Goal: Task Accomplishment & Management: Complete application form

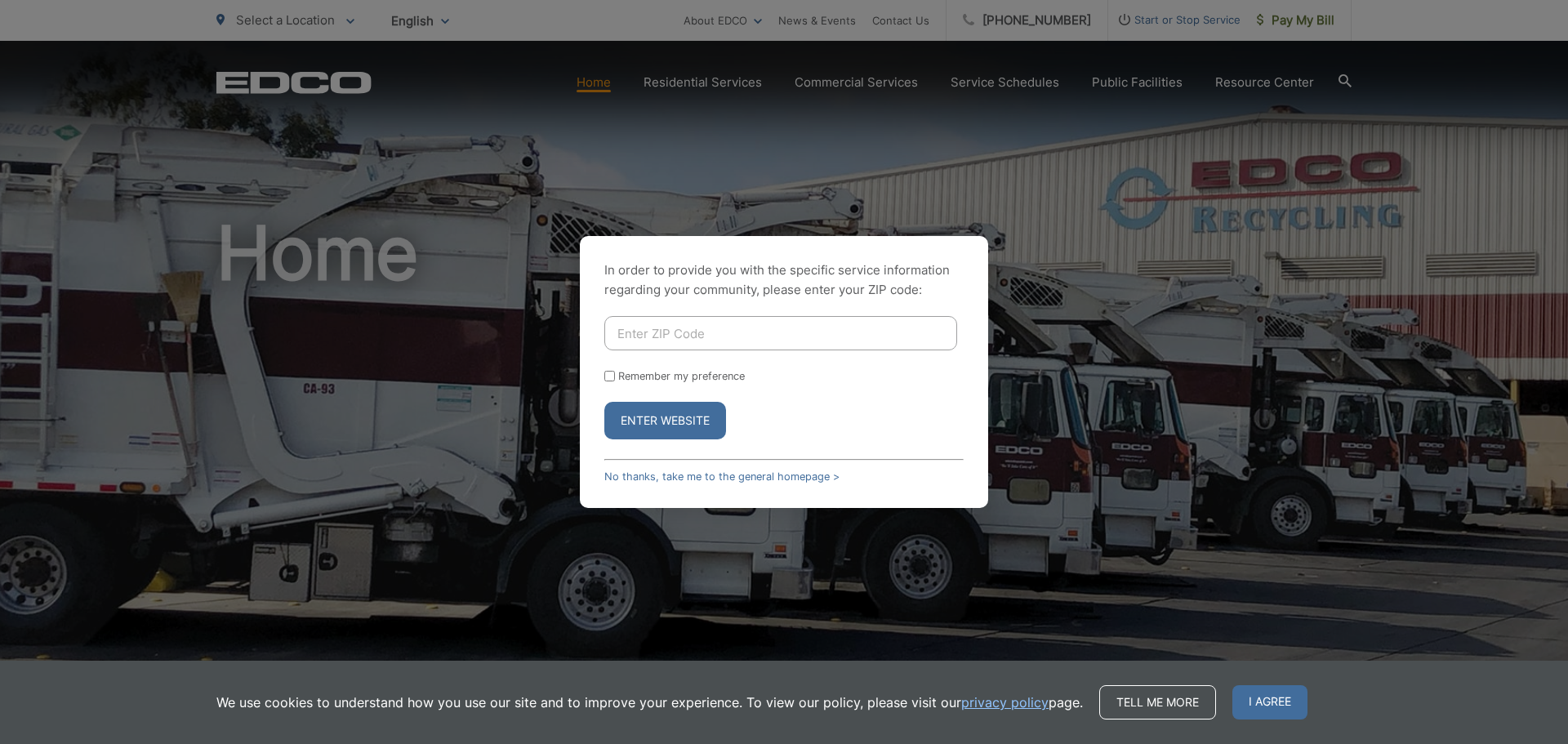
click at [758, 352] on form "Remember my preference Enter Website" at bounding box center [784, 378] width 359 height 123
click at [758, 332] on input "Enter ZIP Code" at bounding box center [780, 333] width 353 height 34
type input "92069"
click at [604, 402] on button "Enter Website" at bounding box center [665, 421] width 122 height 38
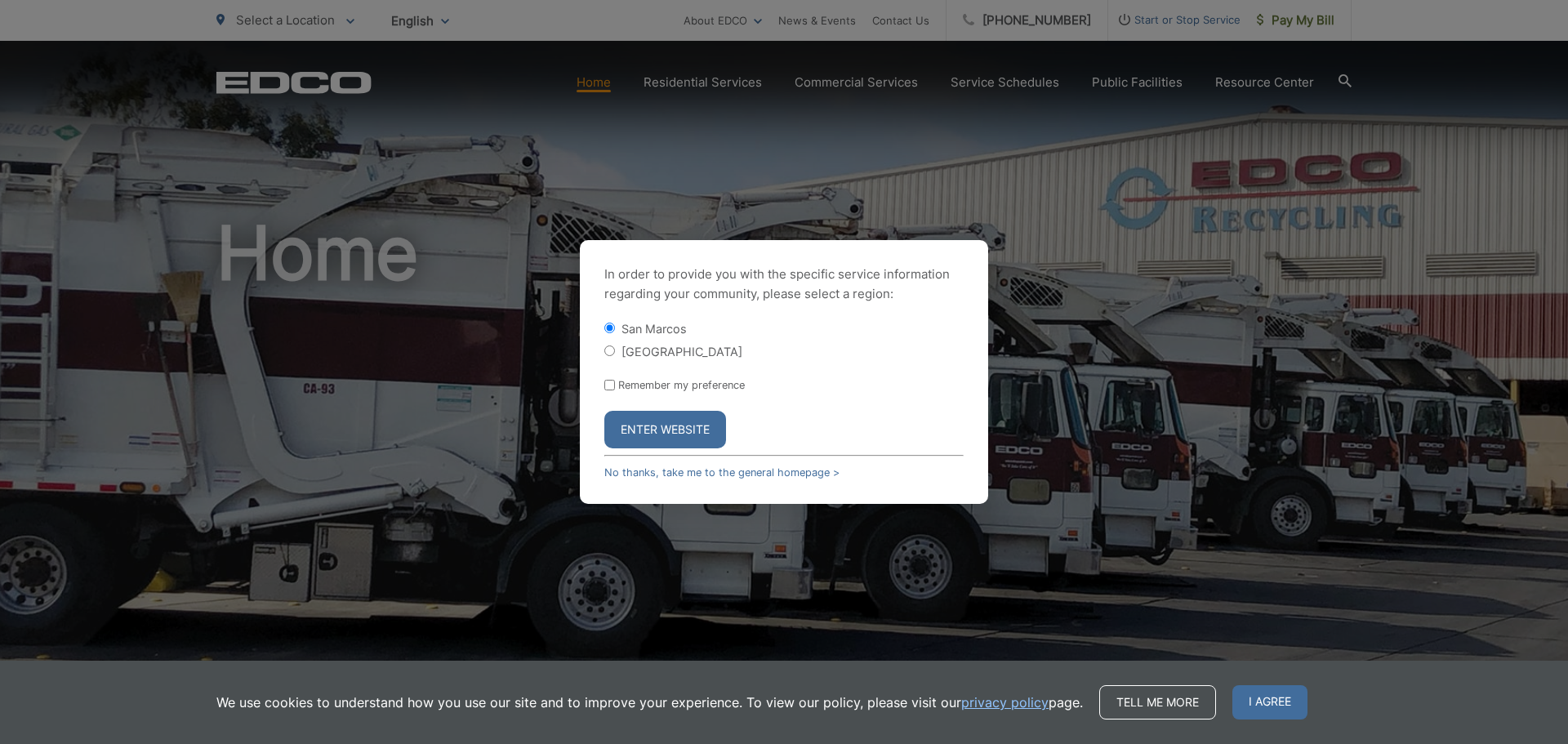
click at [675, 434] on button "Enter Website" at bounding box center [665, 430] width 122 height 38
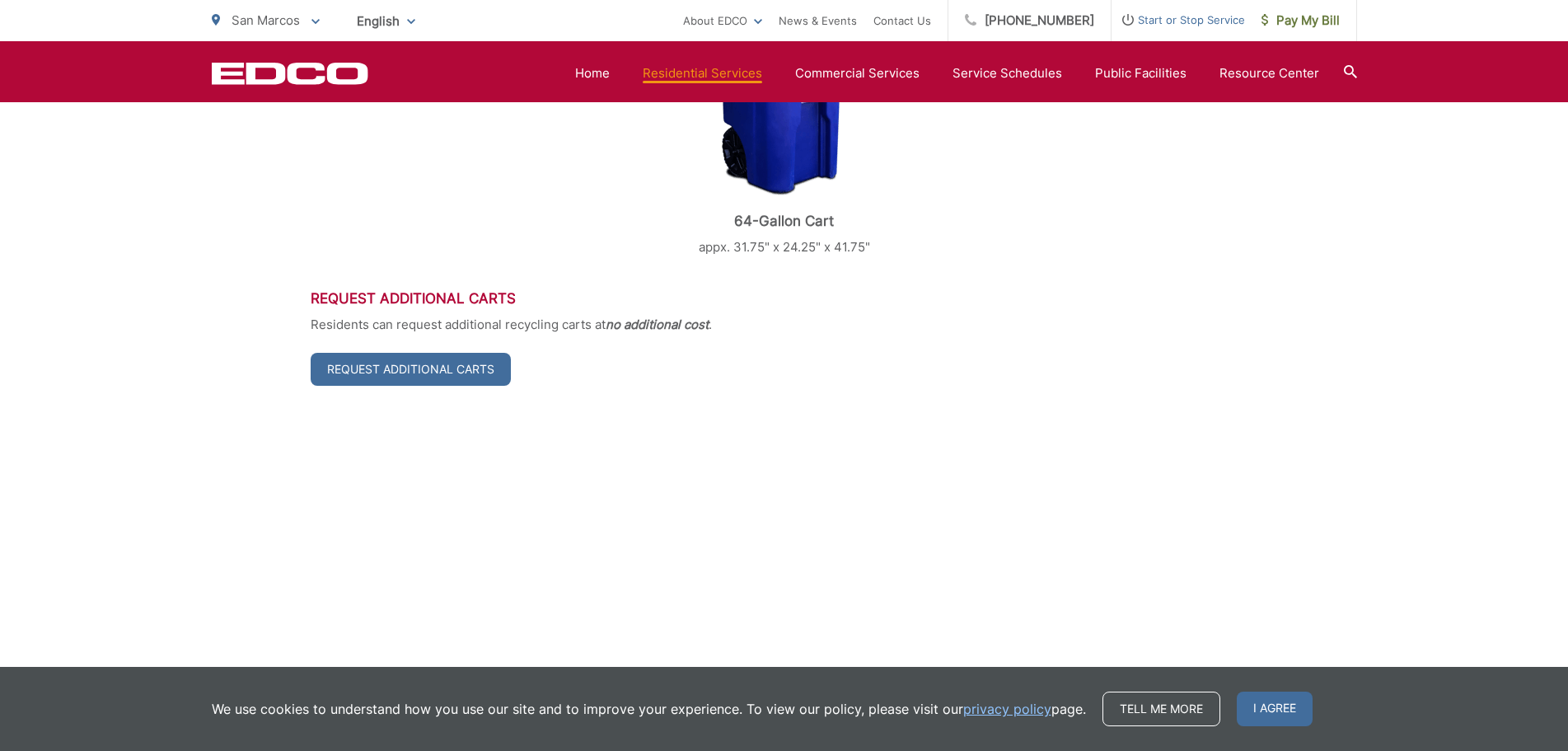
scroll to position [686, 0]
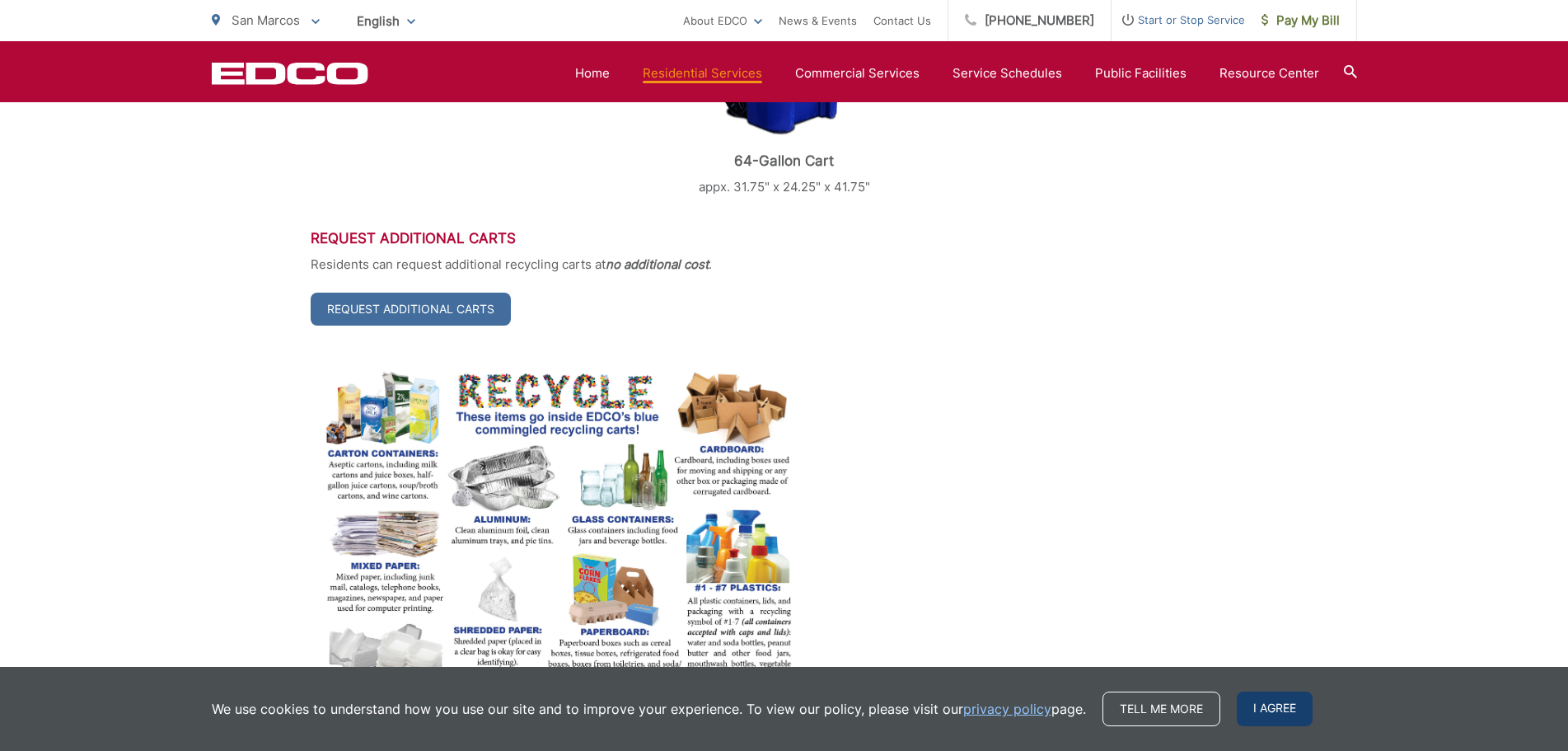
click at [1275, 714] on span "I agree" at bounding box center [1275, 709] width 76 height 34
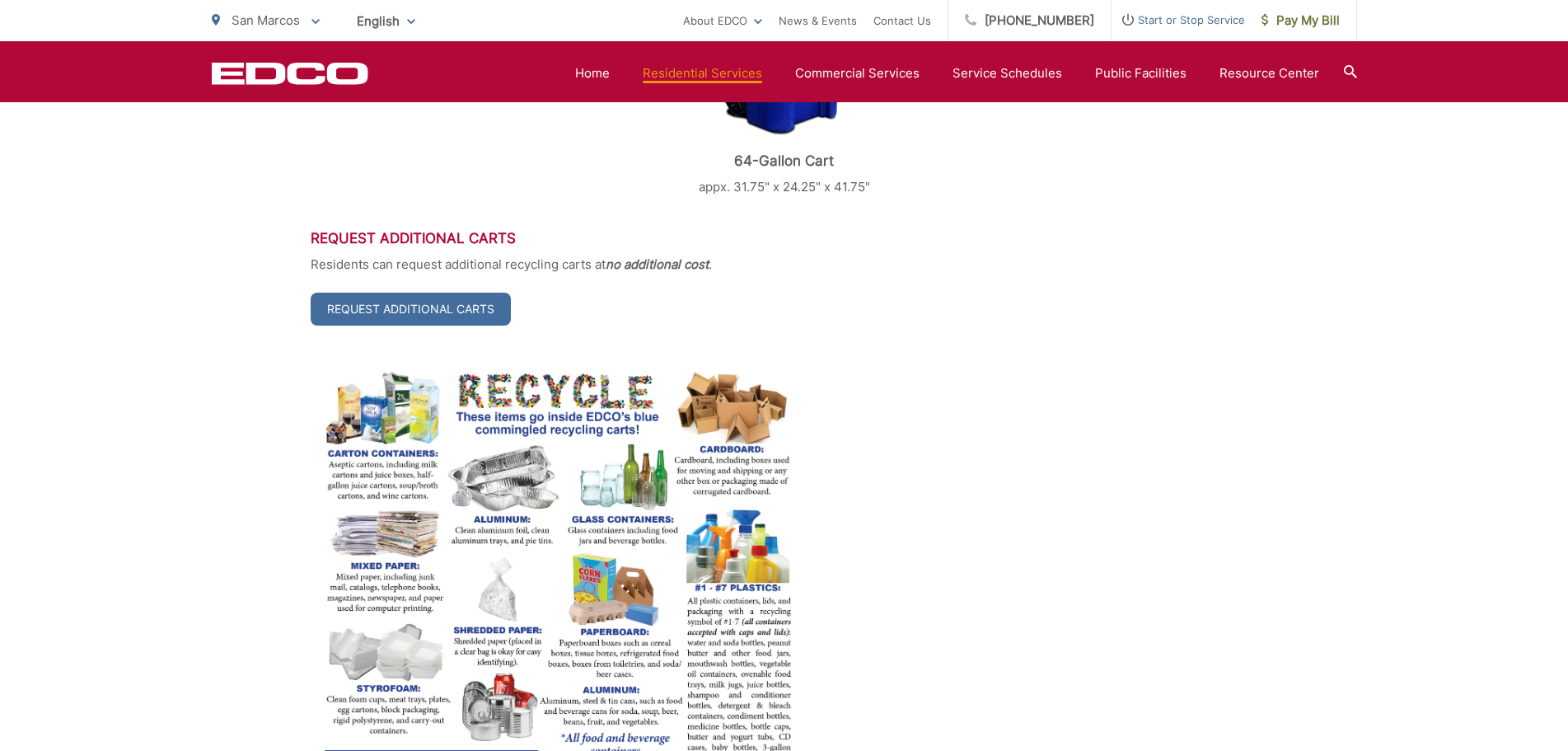
drag, startPoint x: 1084, startPoint y: 412, endPoint x: 1090, endPoint y: 404, distance: 10.0
click at [1087, 413] on p at bounding box center [784, 588] width 948 height 442
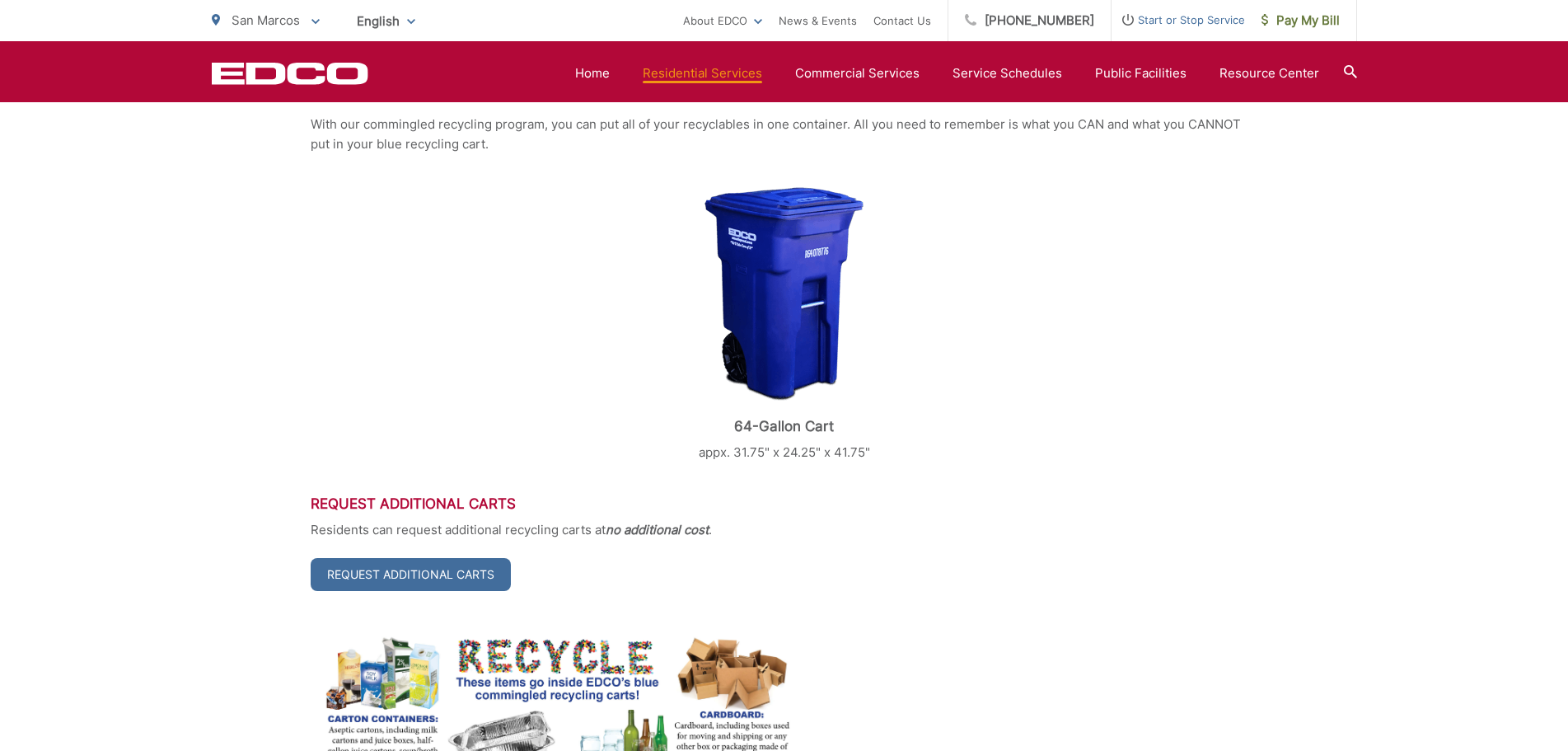
scroll to position [412, 0]
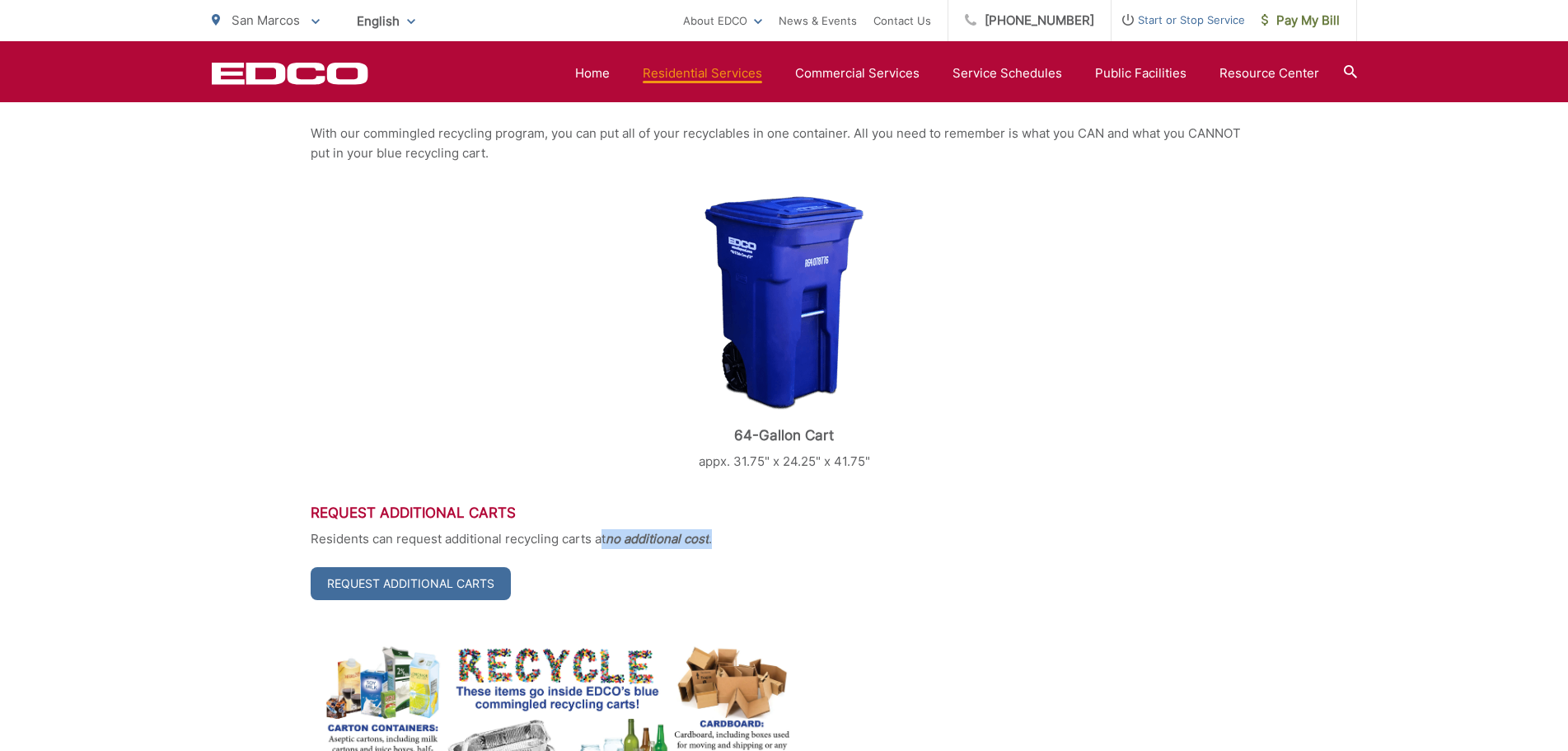
drag, startPoint x: 605, startPoint y: 534, endPoint x: 740, endPoint y: 547, distance: 135.6
click at [764, 545] on p "Residents can request additional recycling carts at no additional cost ." at bounding box center [784, 539] width 948 height 20
click at [590, 540] on p "Residents can request additional recycling carts at no additional cost ." at bounding box center [784, 539] width 948 height 20
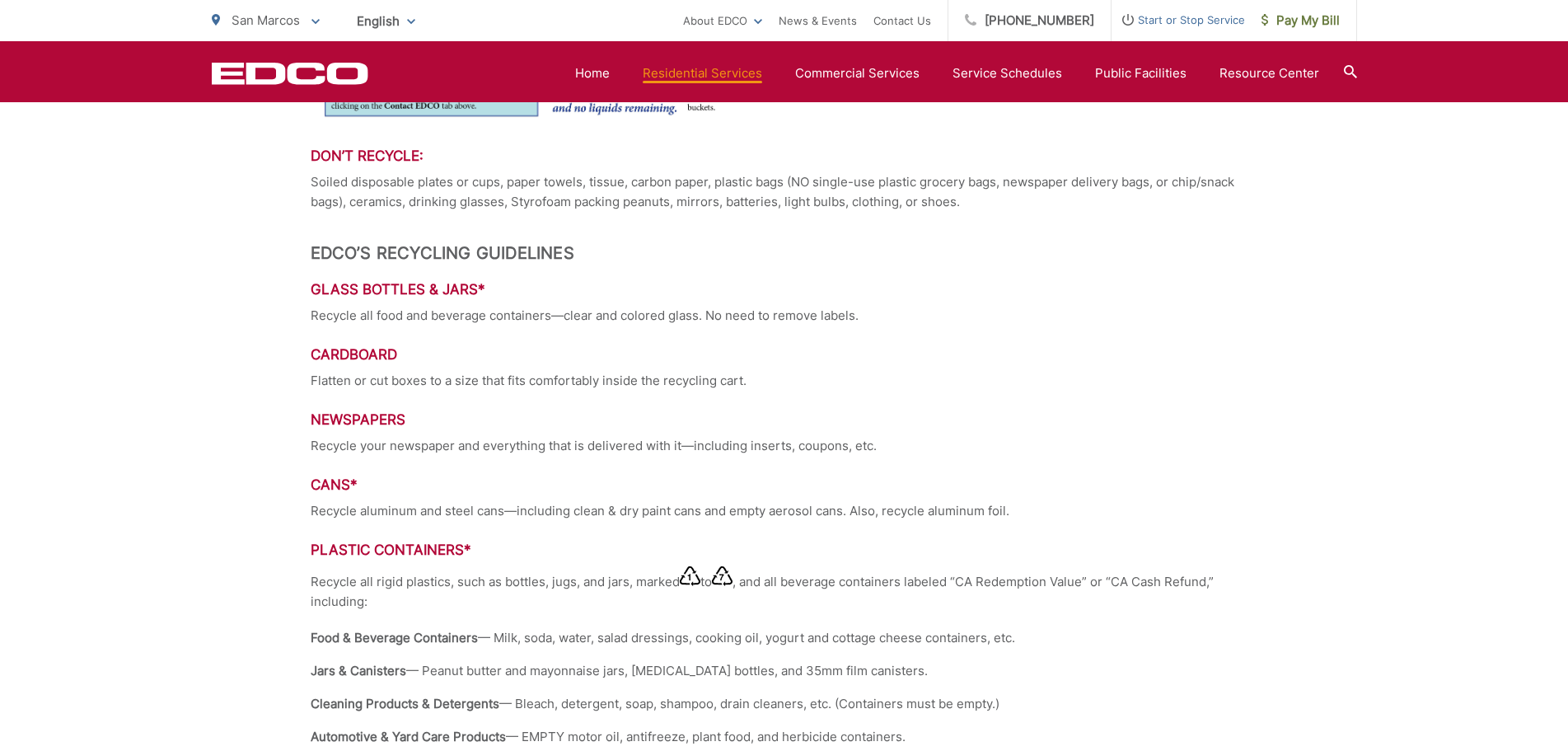
scroll to position [1374, 0]
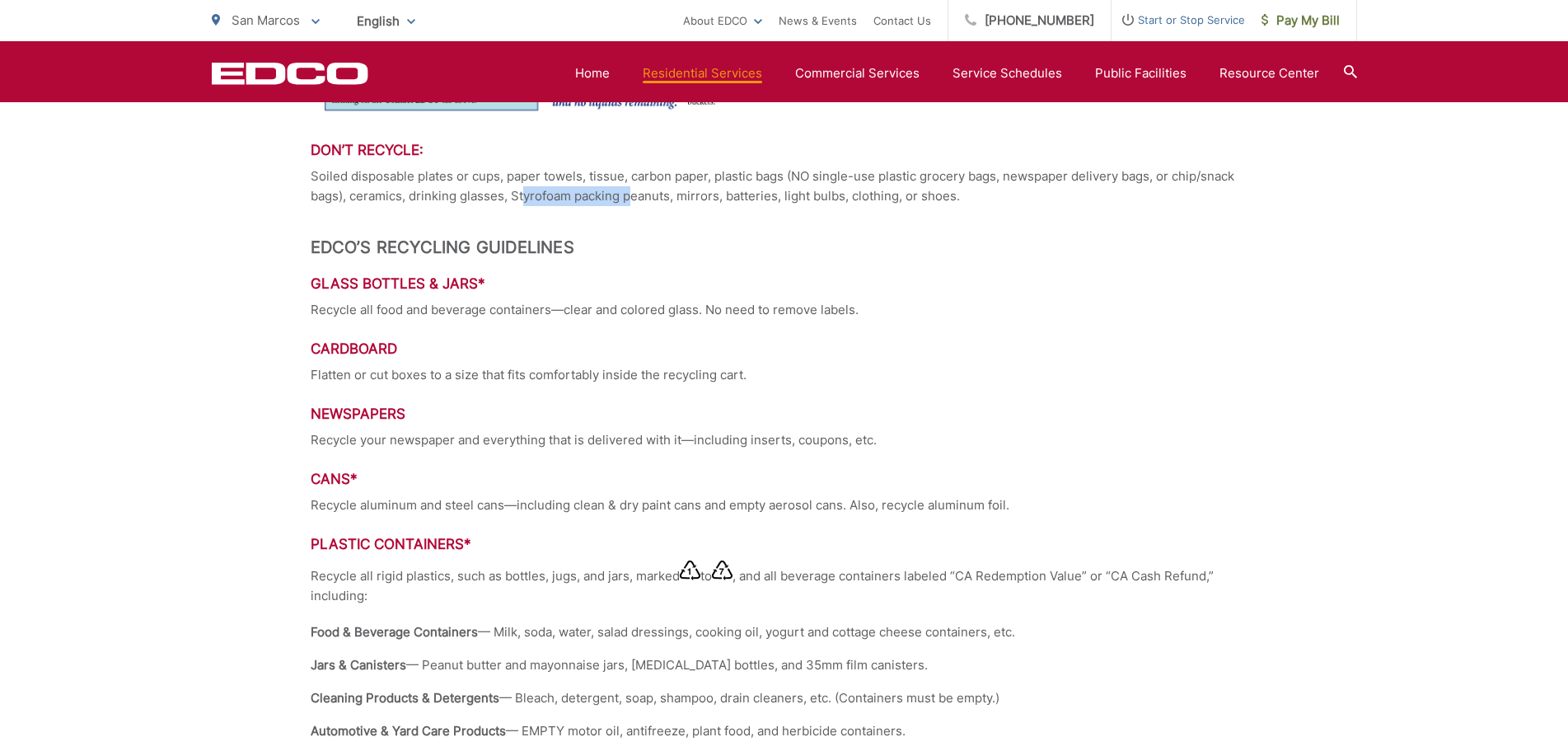
drag, startPoint x: 523, startPoint y: 196, endPoint x: 636, endPoint y: 190, distance: 113.2
click at [636, 190] on p "Soiled disposable plates or cups, paper towels, tissue, carbon paper, plastic b…" at bounding box center [784, 187] width 948 height 40
click at [568, 198] on p "Soiled disposable plates or cups, paper towels, tissue, carbon paper, plastic b…" at bounding box center [784, 187] width 948 height 40
drag, startPoint x: 513, startPoint y: 197, endPoint x: 625, endPoint y: 197, distance: 112.0
click at [625, 197] on p "Soiled disposable plates or cups, paper towels, tissue, carbon paper, plastic b…" at bounding box center [784, 187] width 948 height 40
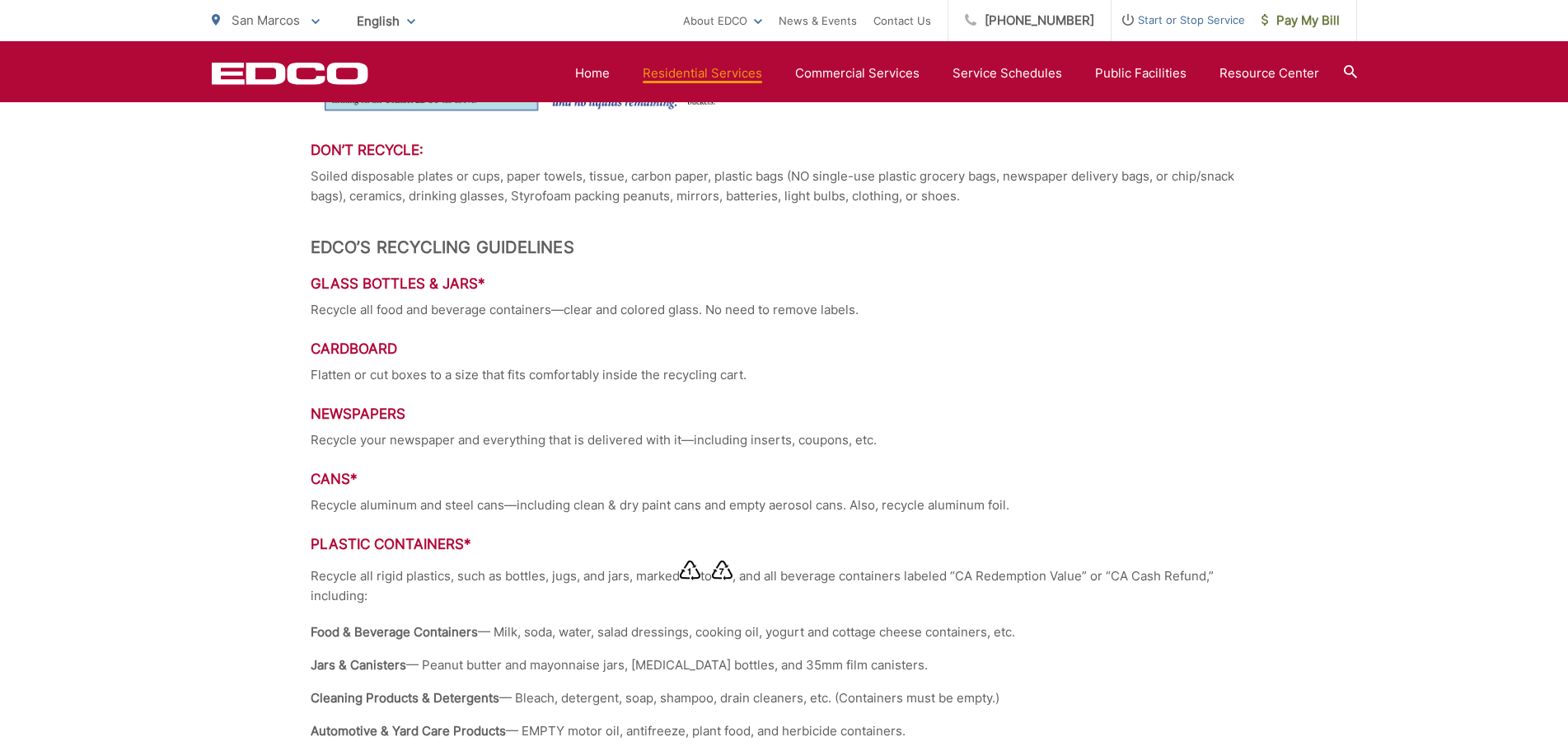
click at [546, 279] on h3 "Glass Bottles & Jars*" at bounding box center [784, 283] width 948 height 16
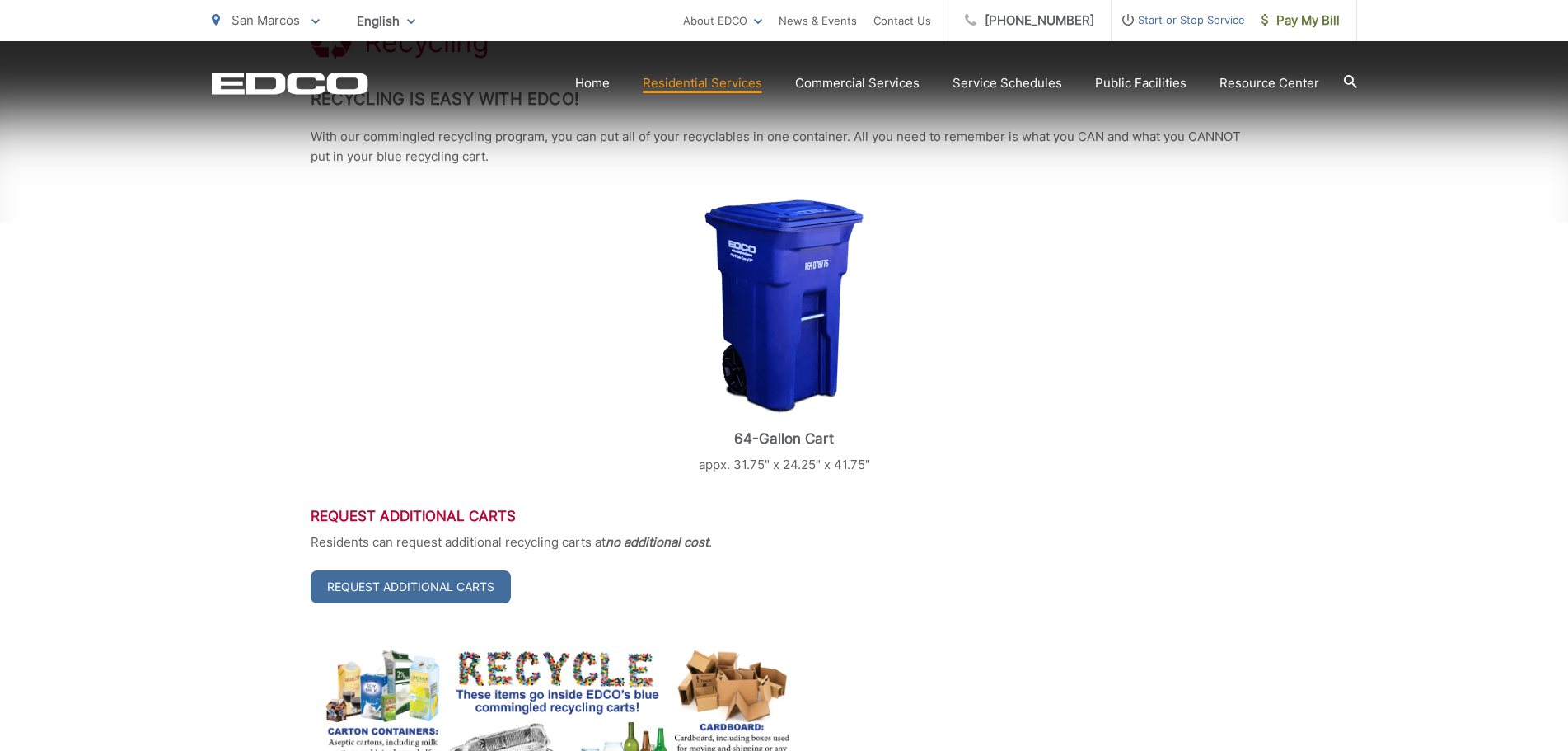
scroll to position [412, 0]
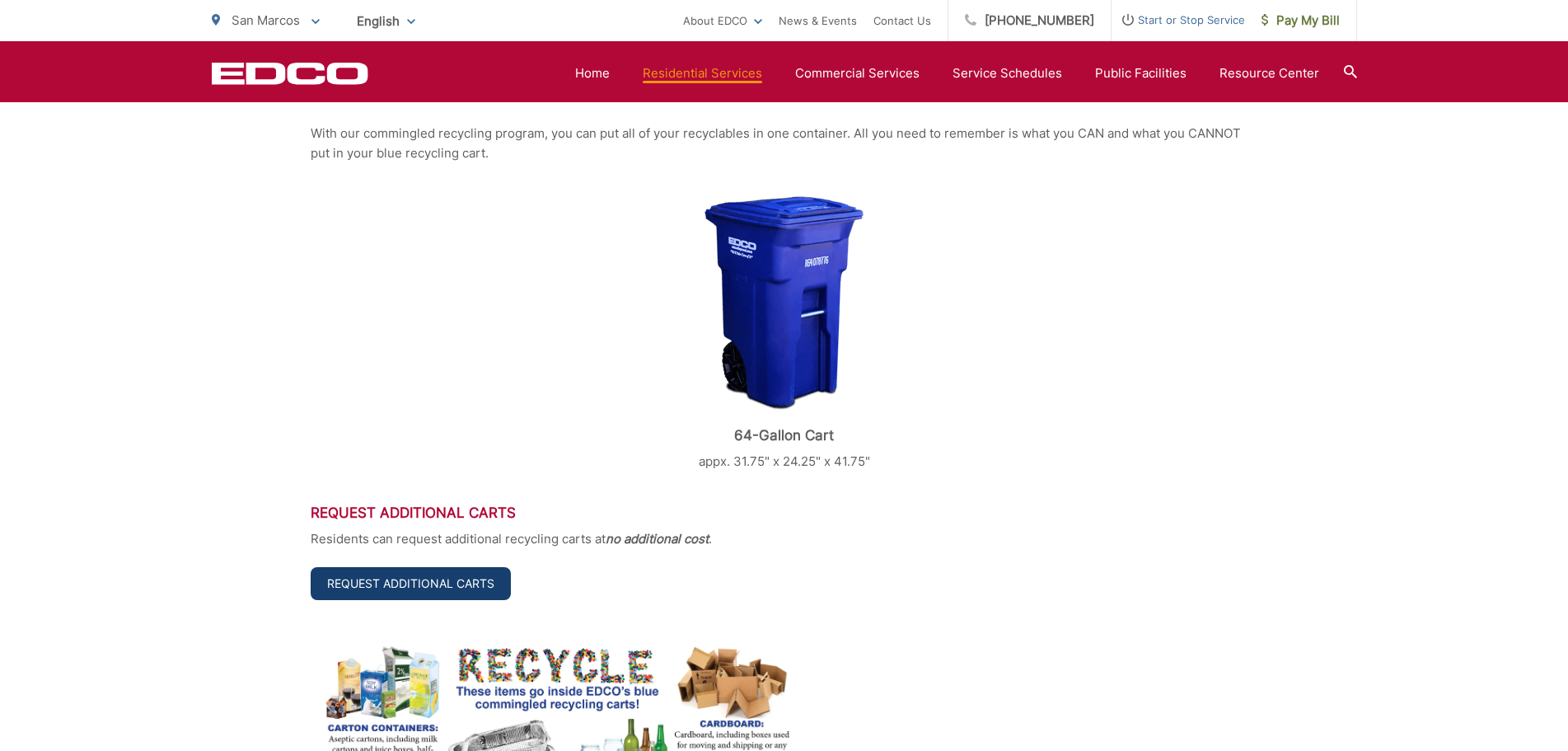
click at [426, 582] on link "Request Additional Carts" at bounding box center [411, 583] width 200 height 33
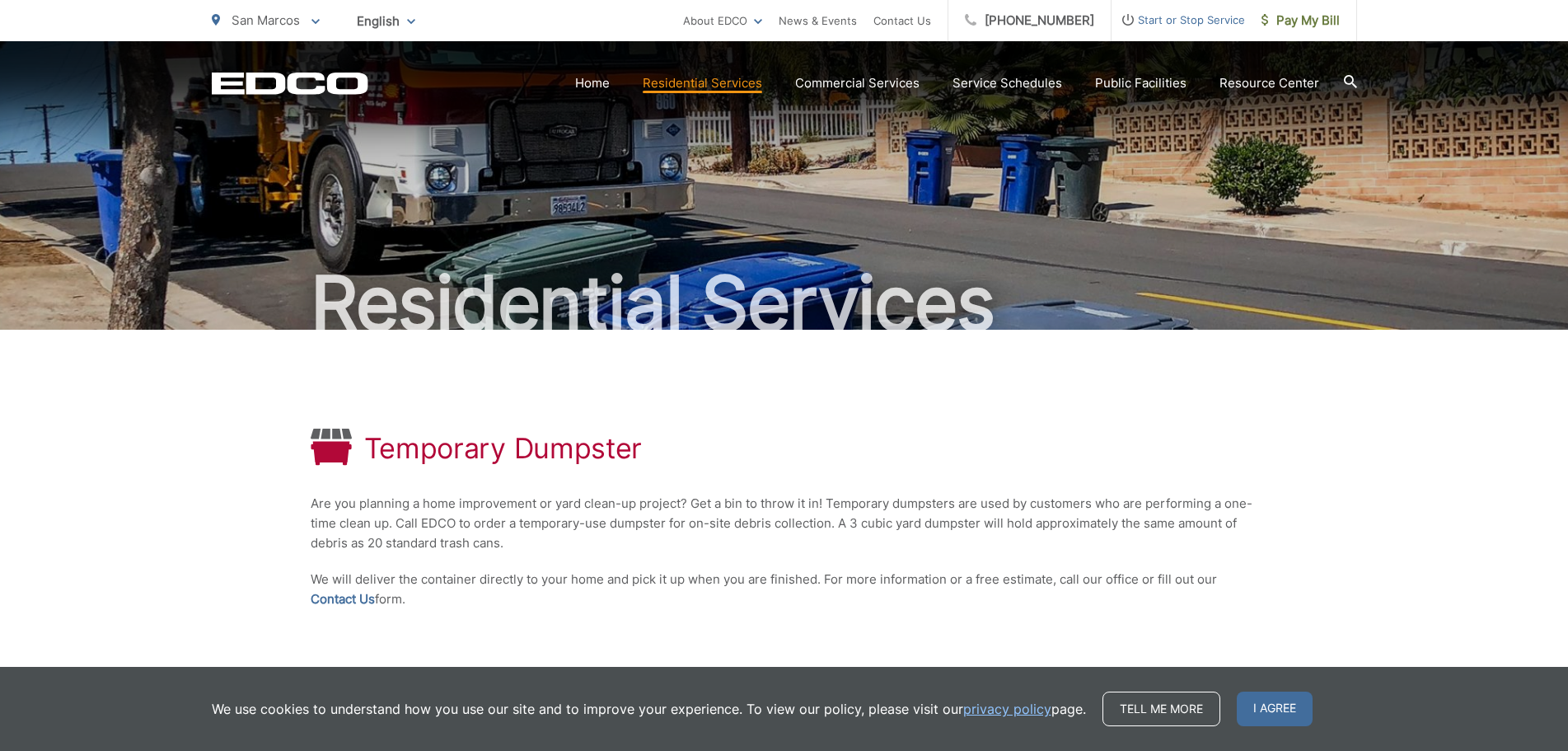
click at [811, 539] on p "Are you planning a home improvement or yard clean-up project? Get a bin to thro…" at bounding box center [784, 524] width 948 height 60
click at [1292, 711] on span "I agree" at bounding box center [1275, 709] width 76 height 34
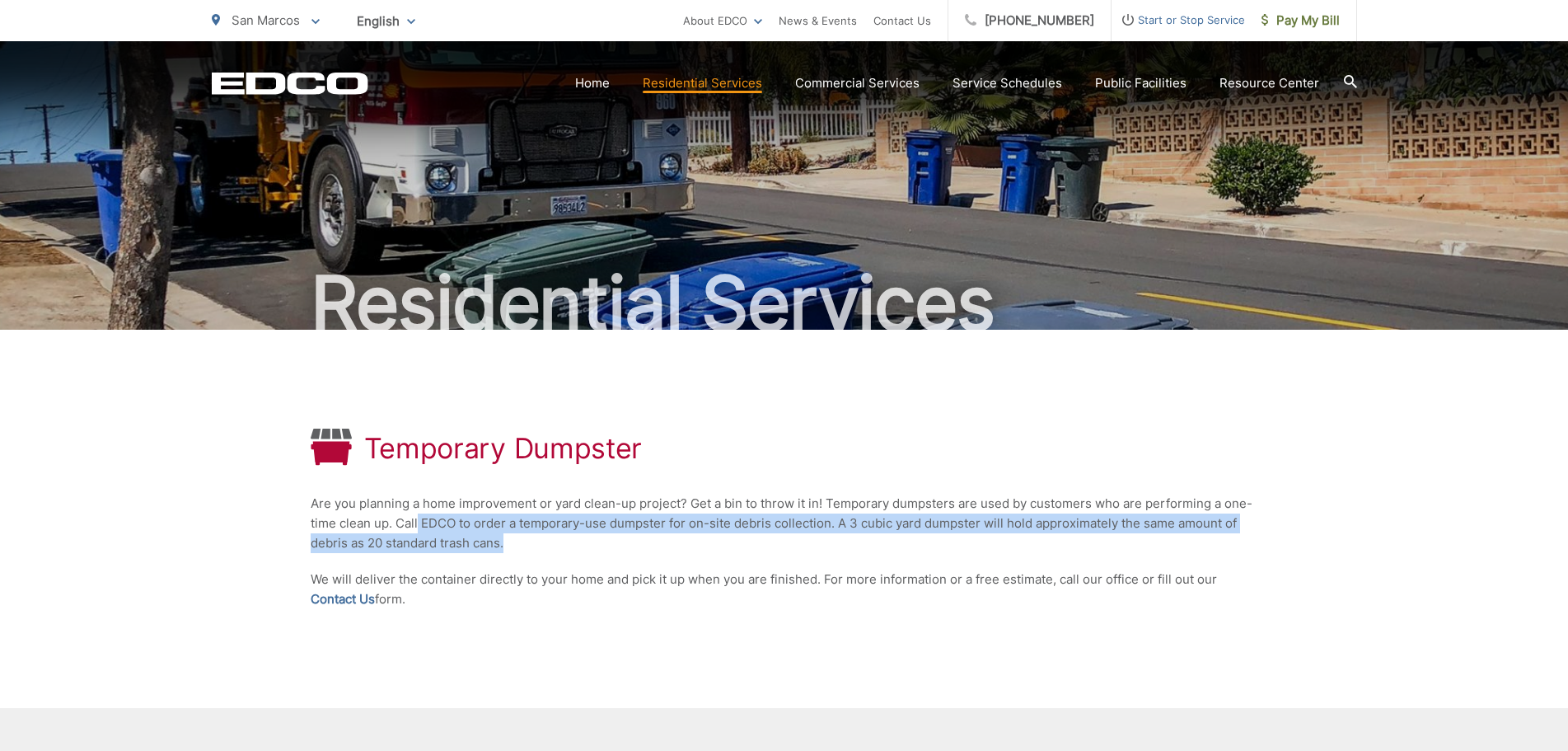
drag, startPoint x: 425, startPoint y: 523, endPoint x: 1059, endPoint y: 534, distance: 634.1
click at [1059, 534] on p "Are you planning a home improvement or yard clean-up project? Get a bin to thro…" at bounding box center [784, 524] width 948 height 60
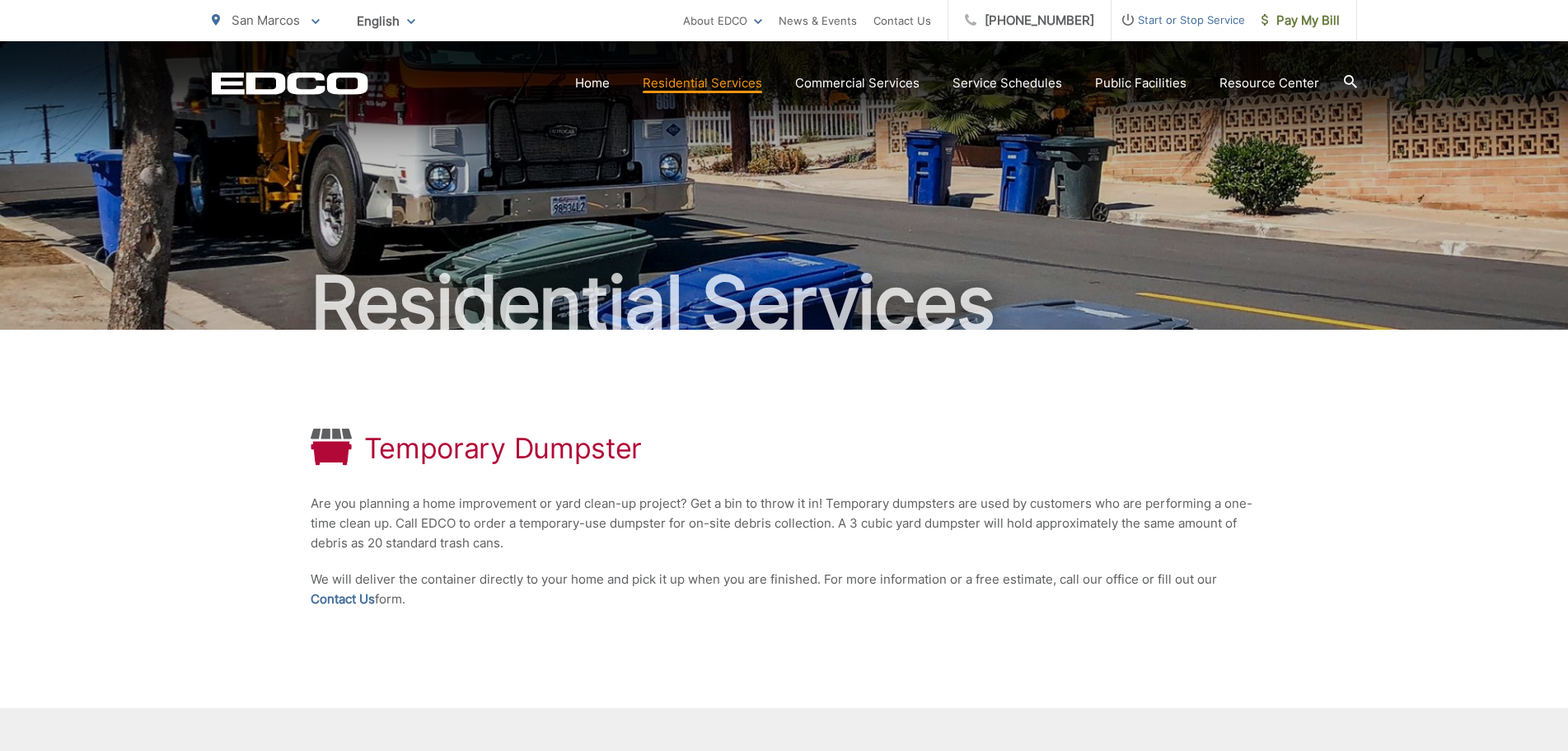
click at [408, 571] on p "We will deliver the container directly to your home and pick it up when you are…" at bounding box center [784, 590] width 948 height 40
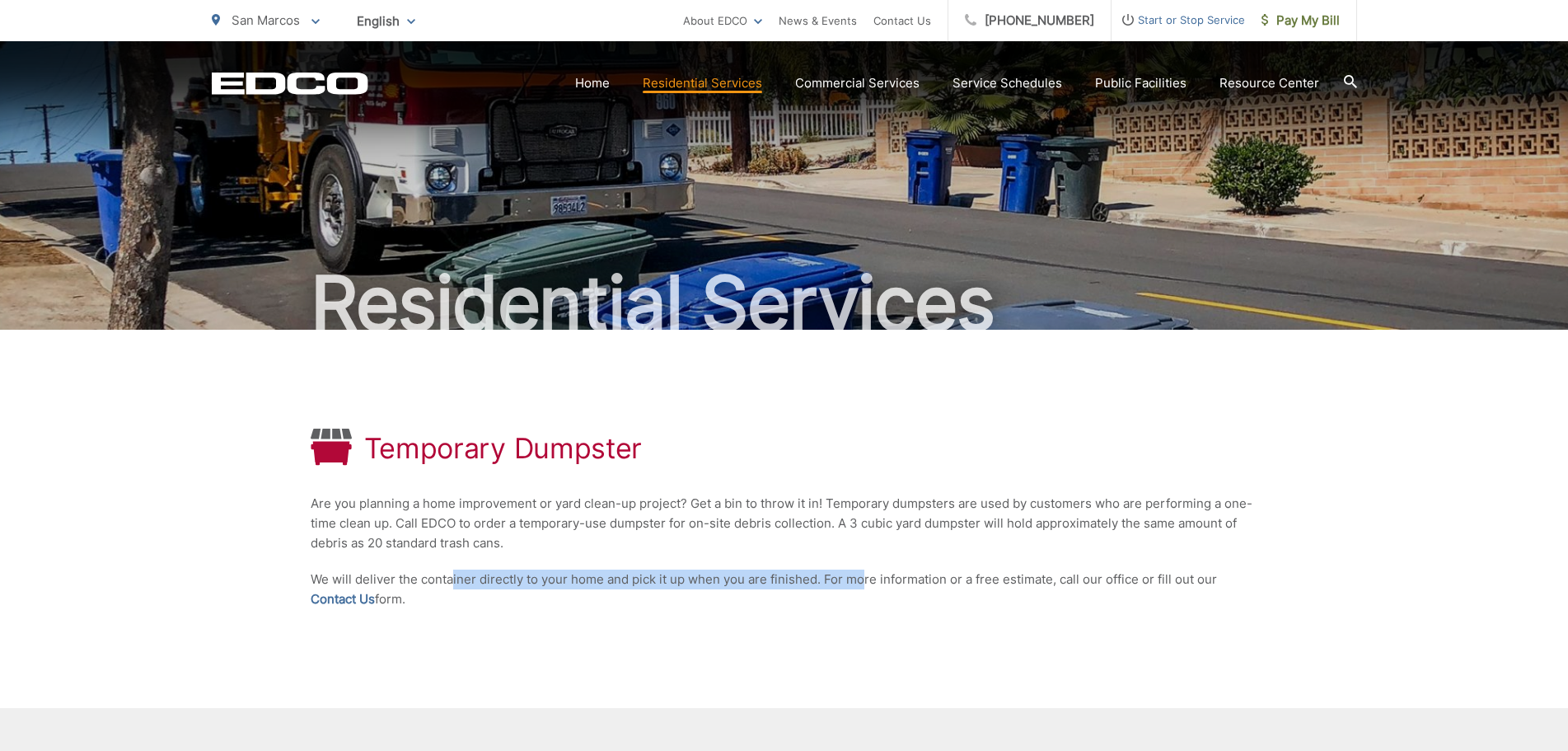
drag, startPoint x: 488, startPoint y: 573, endPoint x: 861, endPoint y: 588, distance: 373.3
click at [861, 588] on p "We will deliver the container directly to your home and pick it up when you are…" at bounding box center [784, 590] width 948 height 40
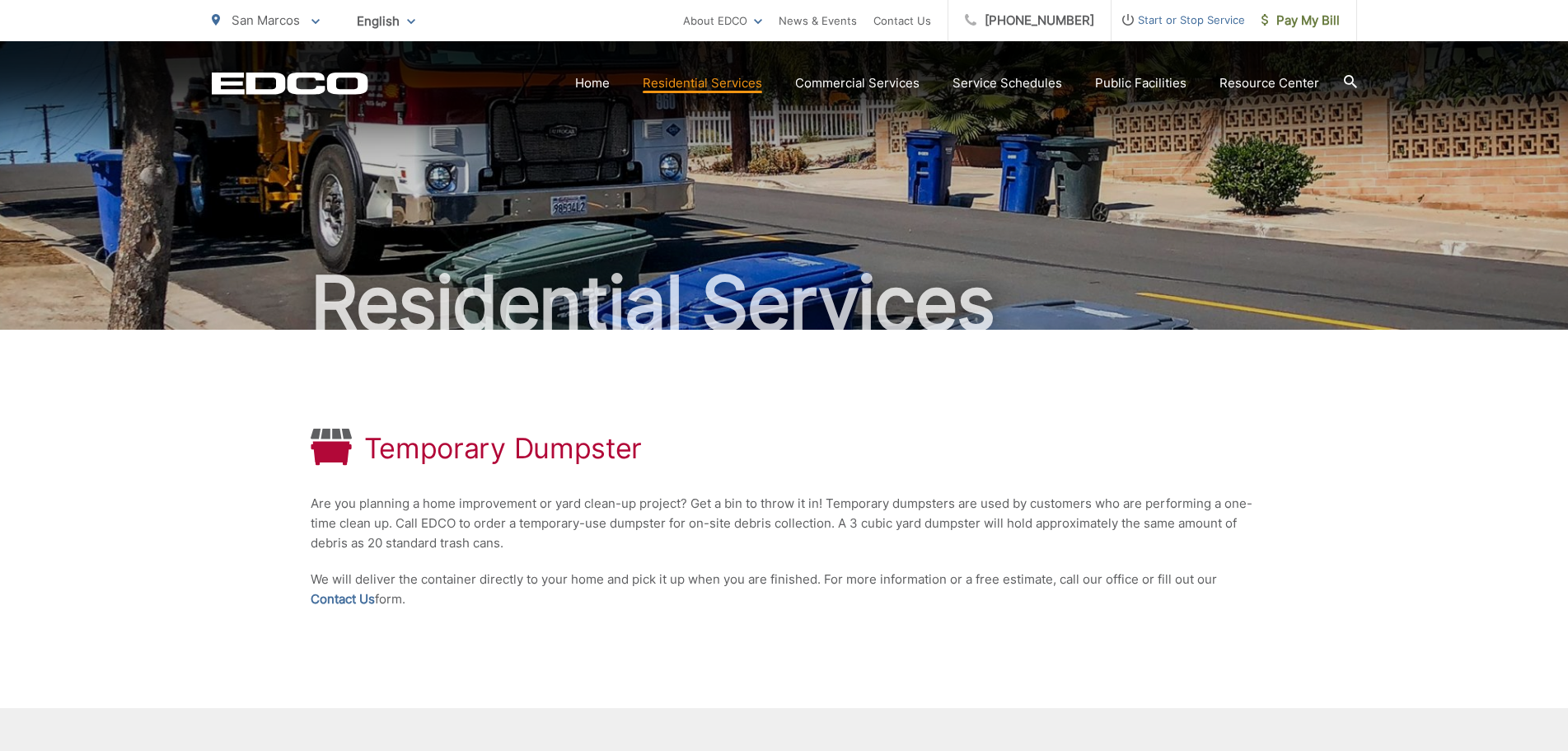
click at [593, 629] on div "Temporary Dumpster Are you planning a home improvement or yard clean-up project…" at bounding box center [784, 519] width 948 height 379
click at [369, 598] on link "Contact Us" at bounding box center [343, 600] width 64 height 20
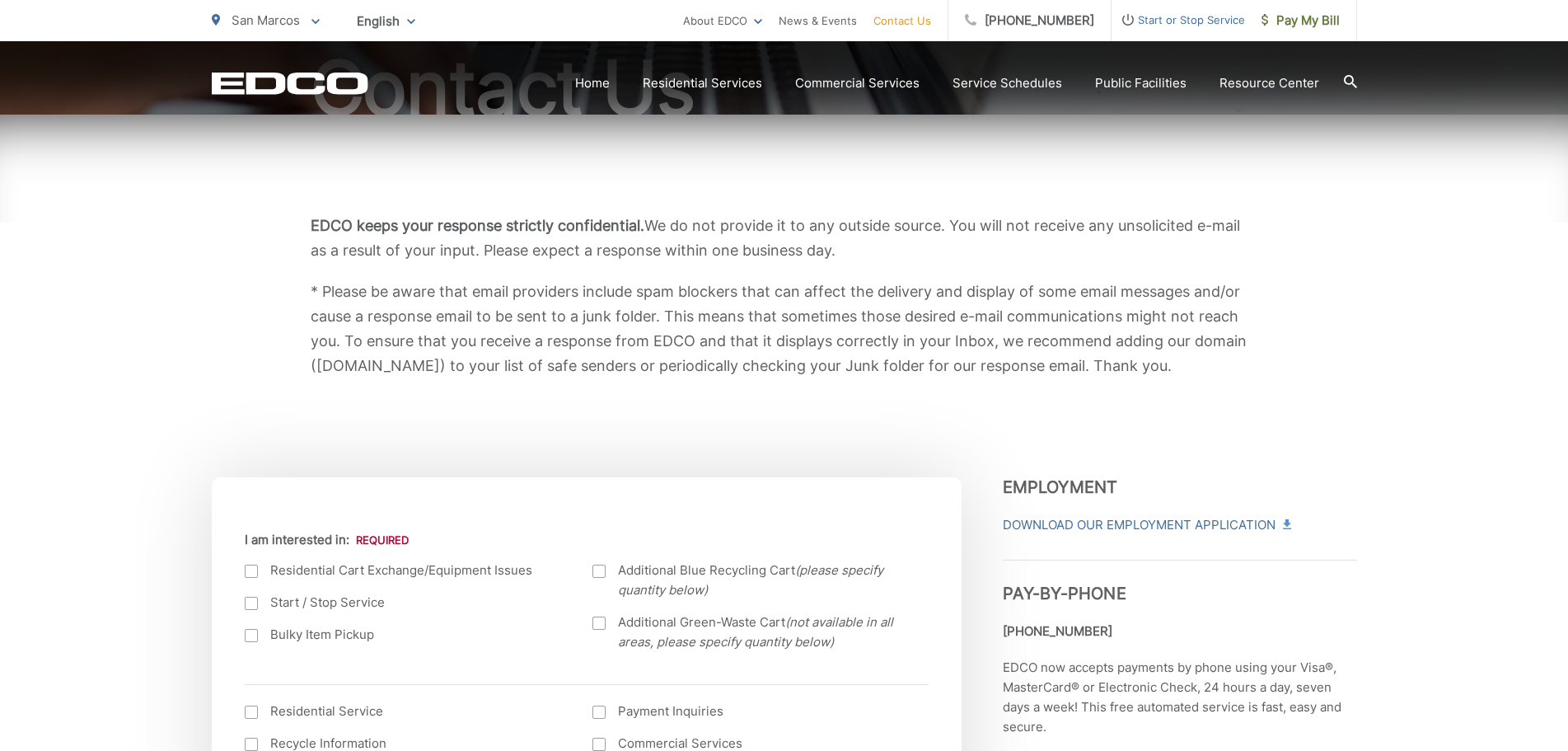
scroll to position [550, 0]
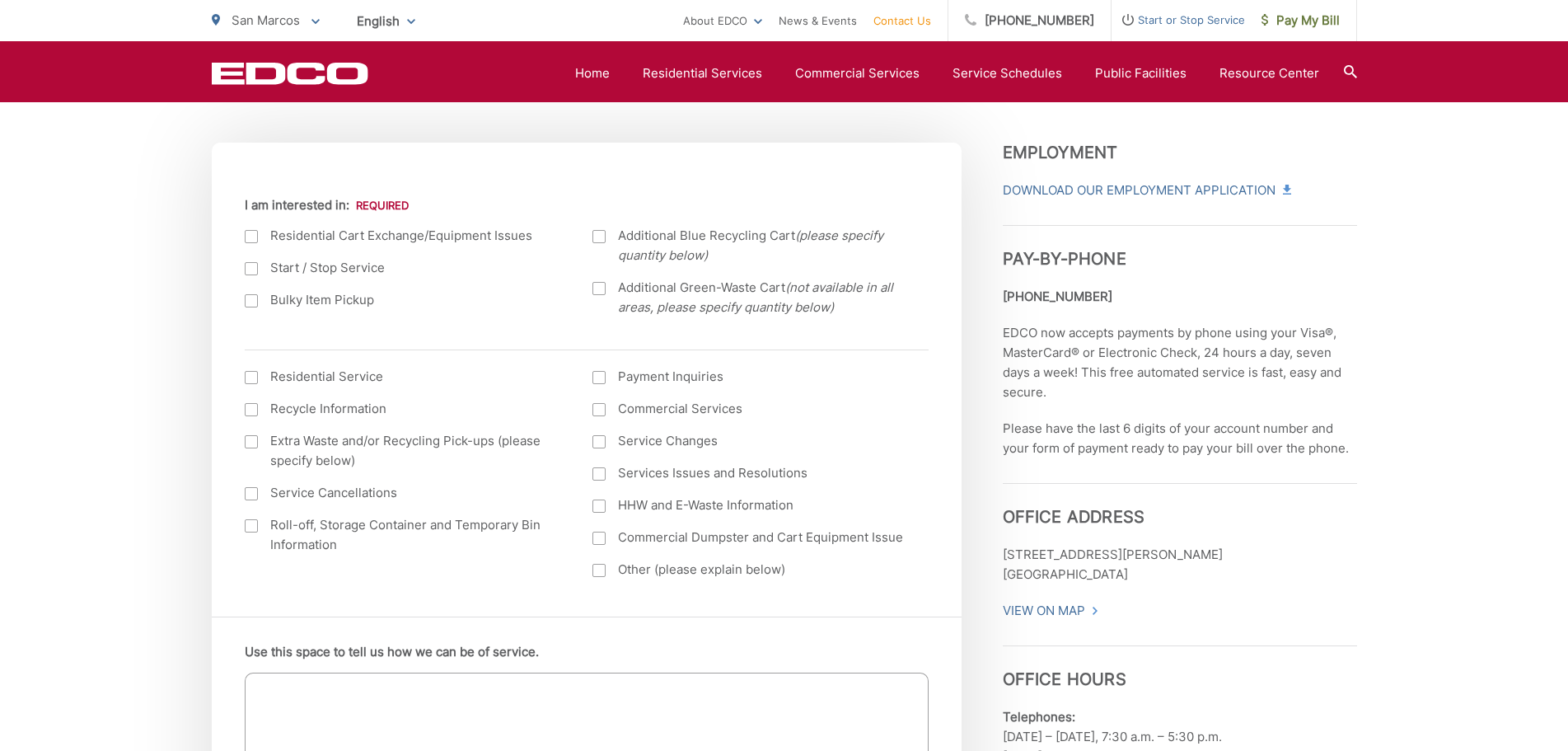
click at [604, 229] on label "Additional Blue Recycling Cart (please specify quantity below)" at bounding box center [750, 245] width 316 height 40
click at [0, 0] on input "Additional Blue Recycling Cart (please specify quantity below)" at bounding box center [0, 0] width 0 height 0
click at [603, 229] on label "Additional Blue Recycling Cart (please specify quantity below)" at bounding box center [750, 245] width 316 height 40
click at [0, 0] on input "Additional Blue Recycling Cart (please specify quantity below)" at bounding box center [0, 0] width 0 height 0
click at [602, 230] on div at bounding box center [599, 236] width 14 height 14
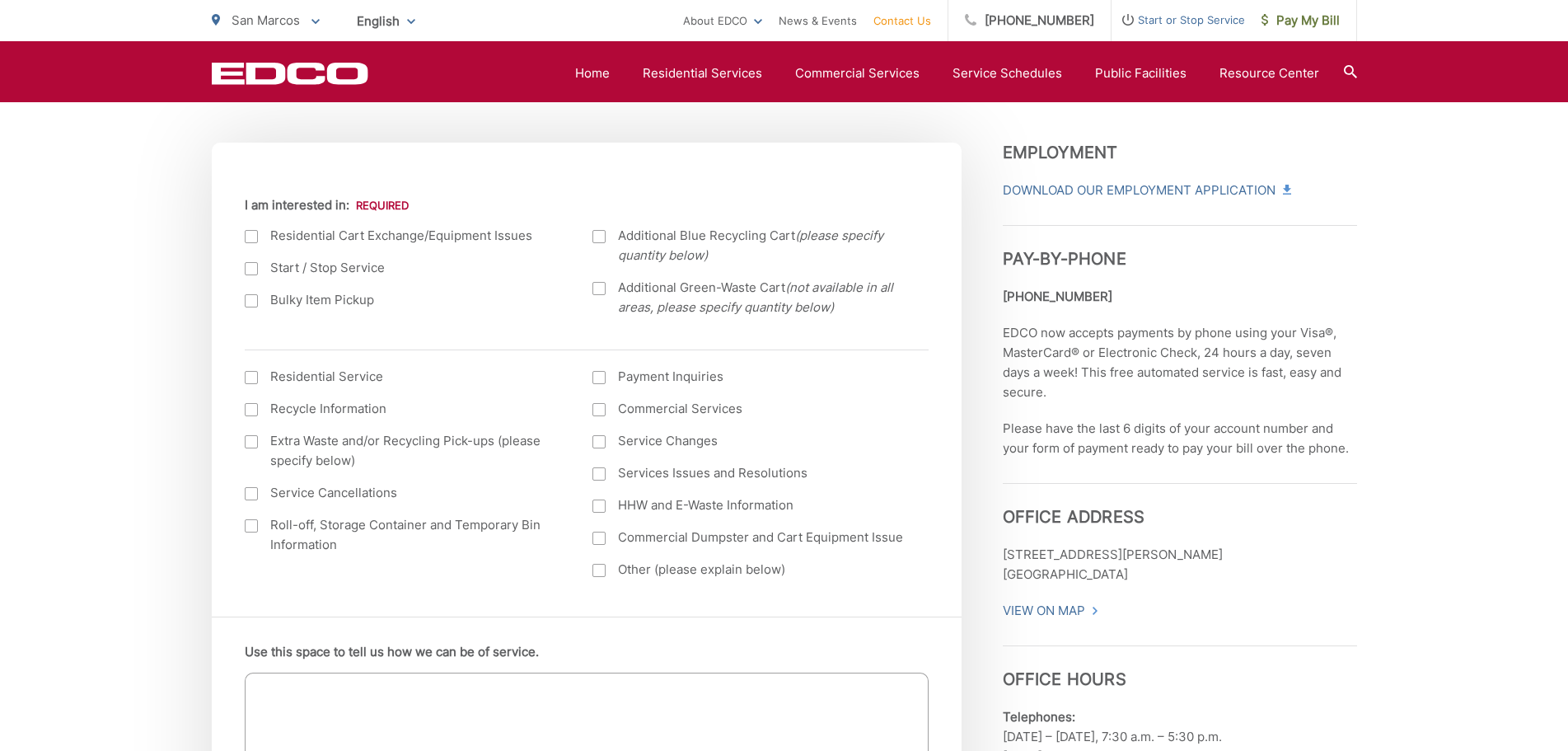
click at [0, 0] on input "Additional Blue Recycling Cart (please specify quantity below)" at bounding box center [0, 0] width 0 height 0
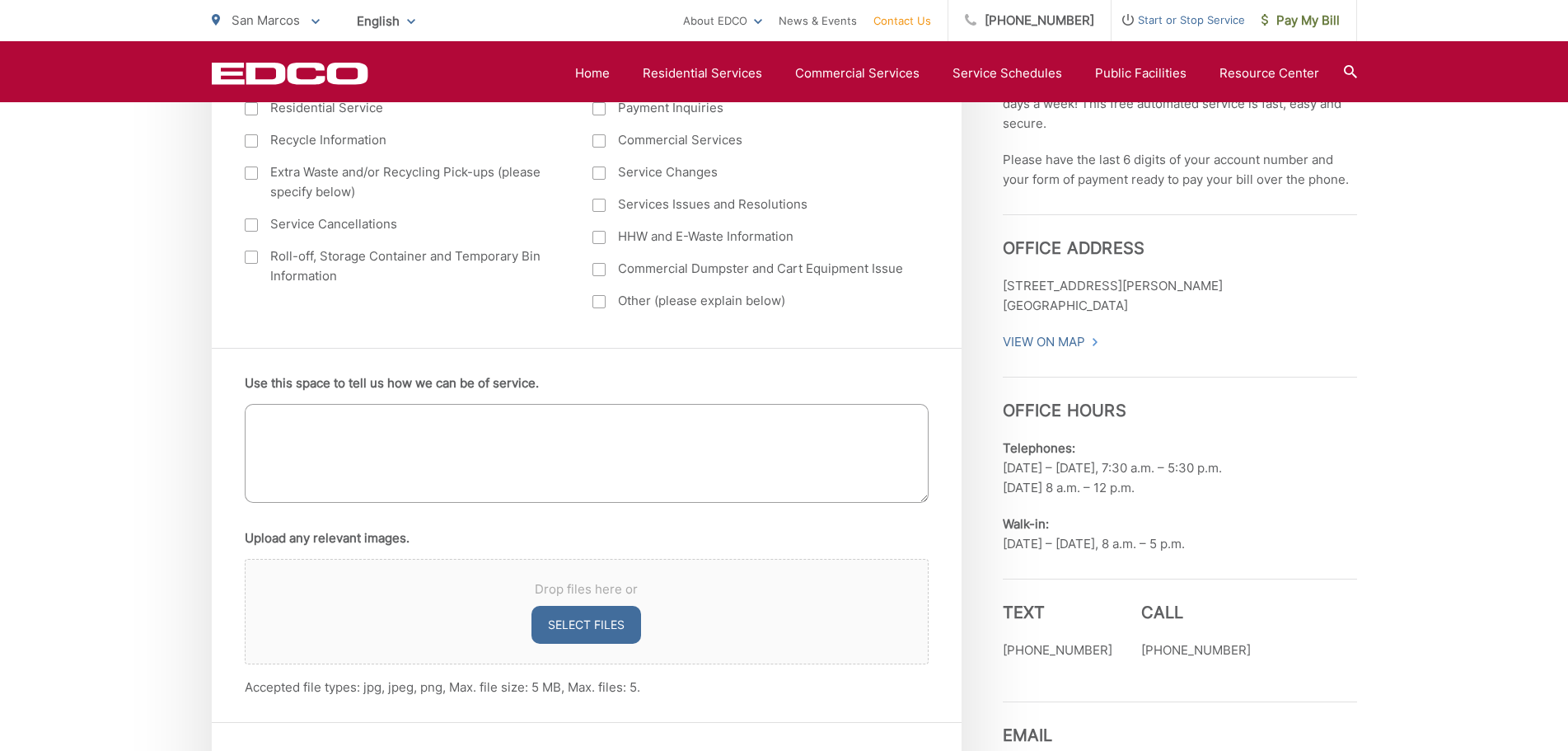
scroll to position [824, 0]
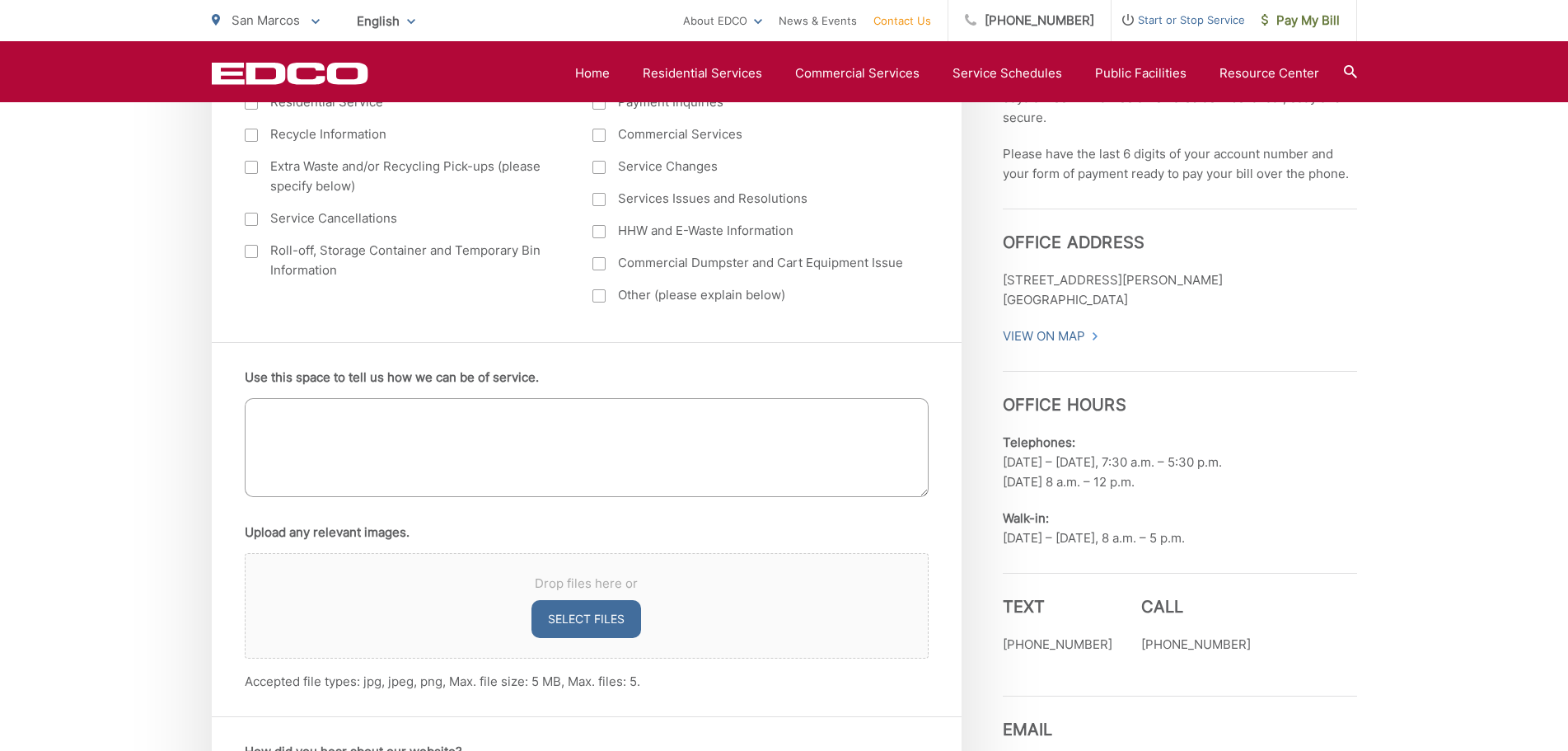
click at [407, 473] on textarea "Use this space to tell us how we can be of service." at bounding box center [586, 447] width 684 height 99
type textarea "i"
drag, startPoint x: 378, startPoint y: 429, endPoint x: 319, endPoint y: 429, distance: 59.0
click at [319, 429] on textarea "I need an extra" at bounding box center [586, 447] width 684 height 99
click at [371, 420] on textarea "I need an extra" at bounding box center [586, 447] width 684 height 99
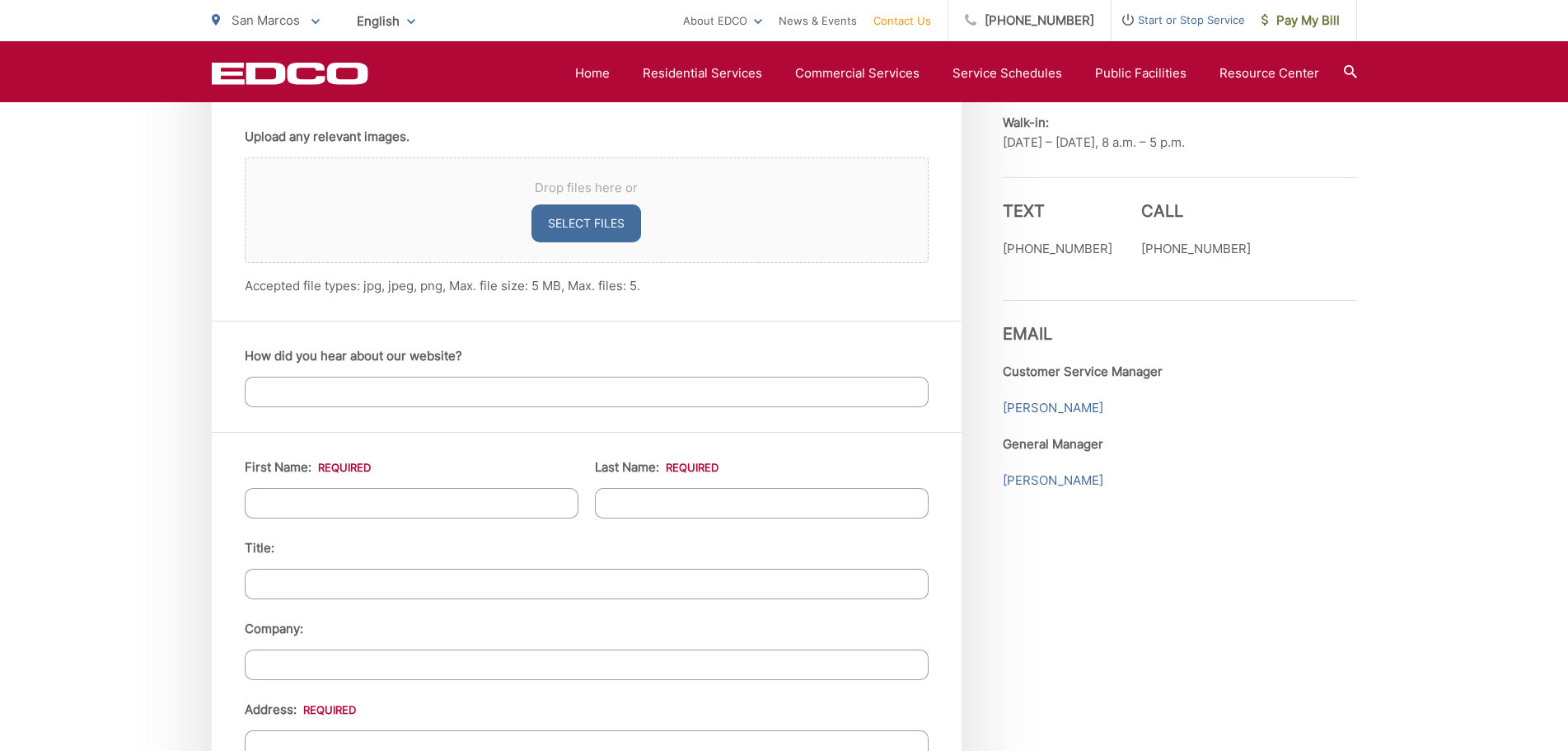
scroll to position [1236, 0]
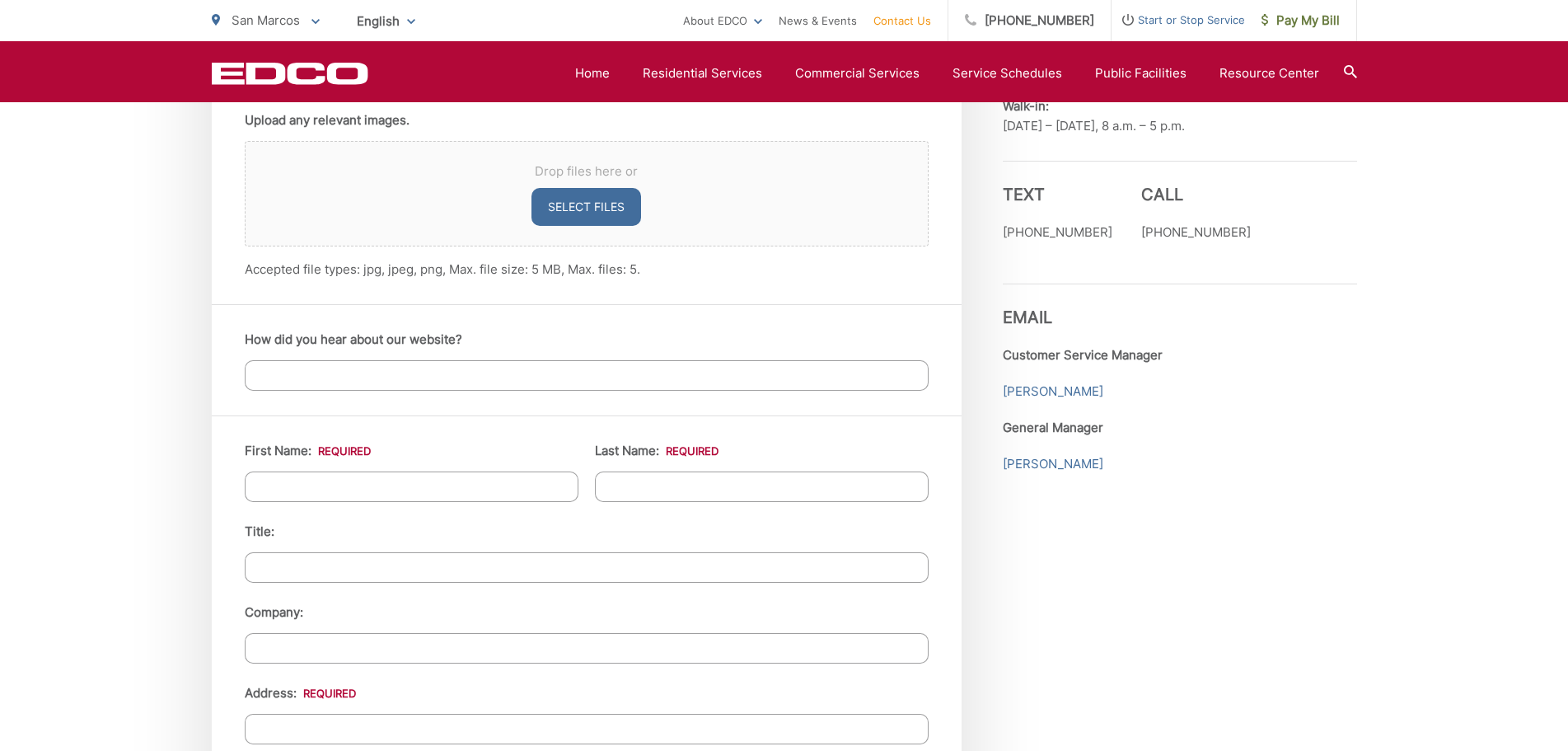
type textarea "I need an extra cart for recycling."
click at [455, 482] on input "First Name: *" at bounding box center [411, 487] width 334 height 31
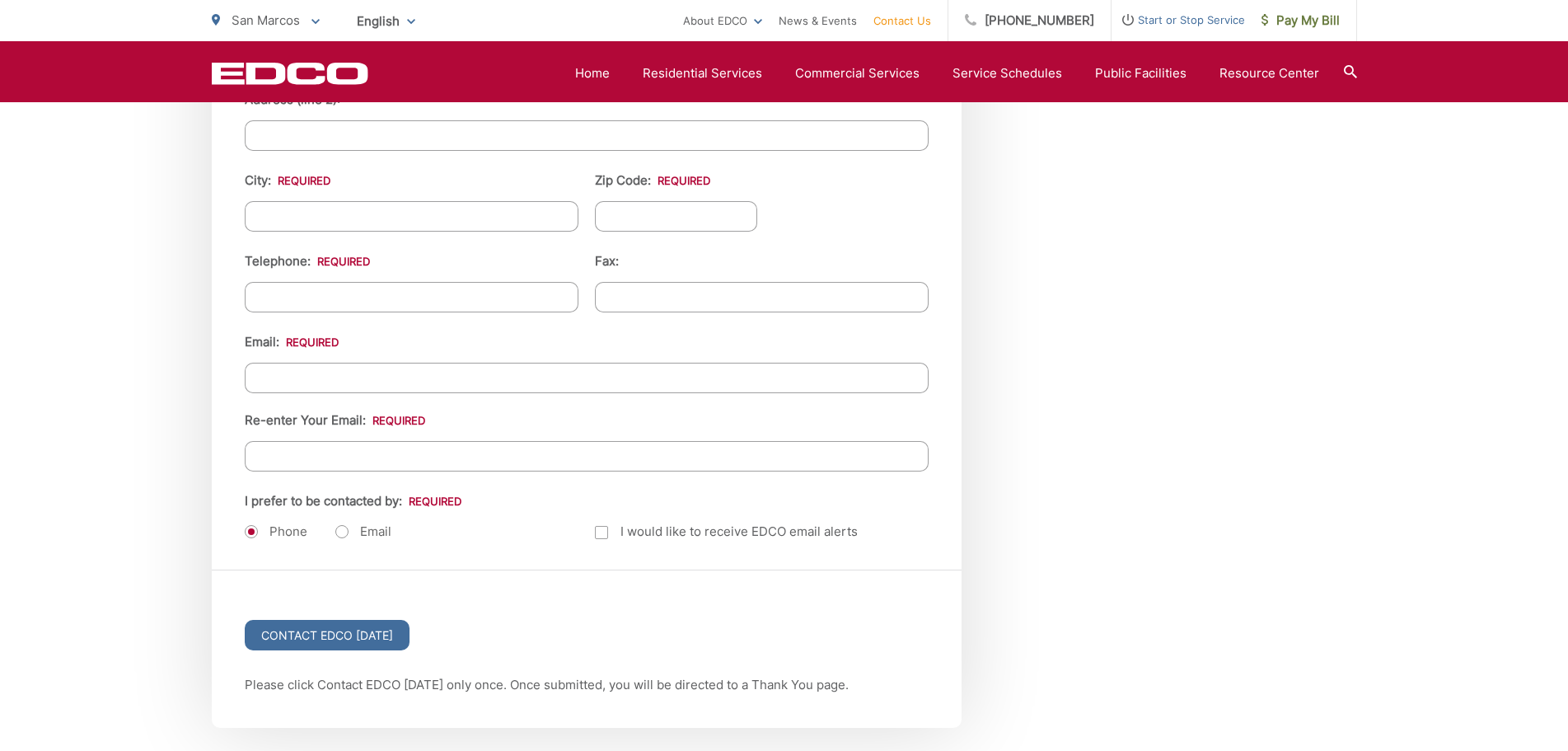
scroll to position [1922, 0]
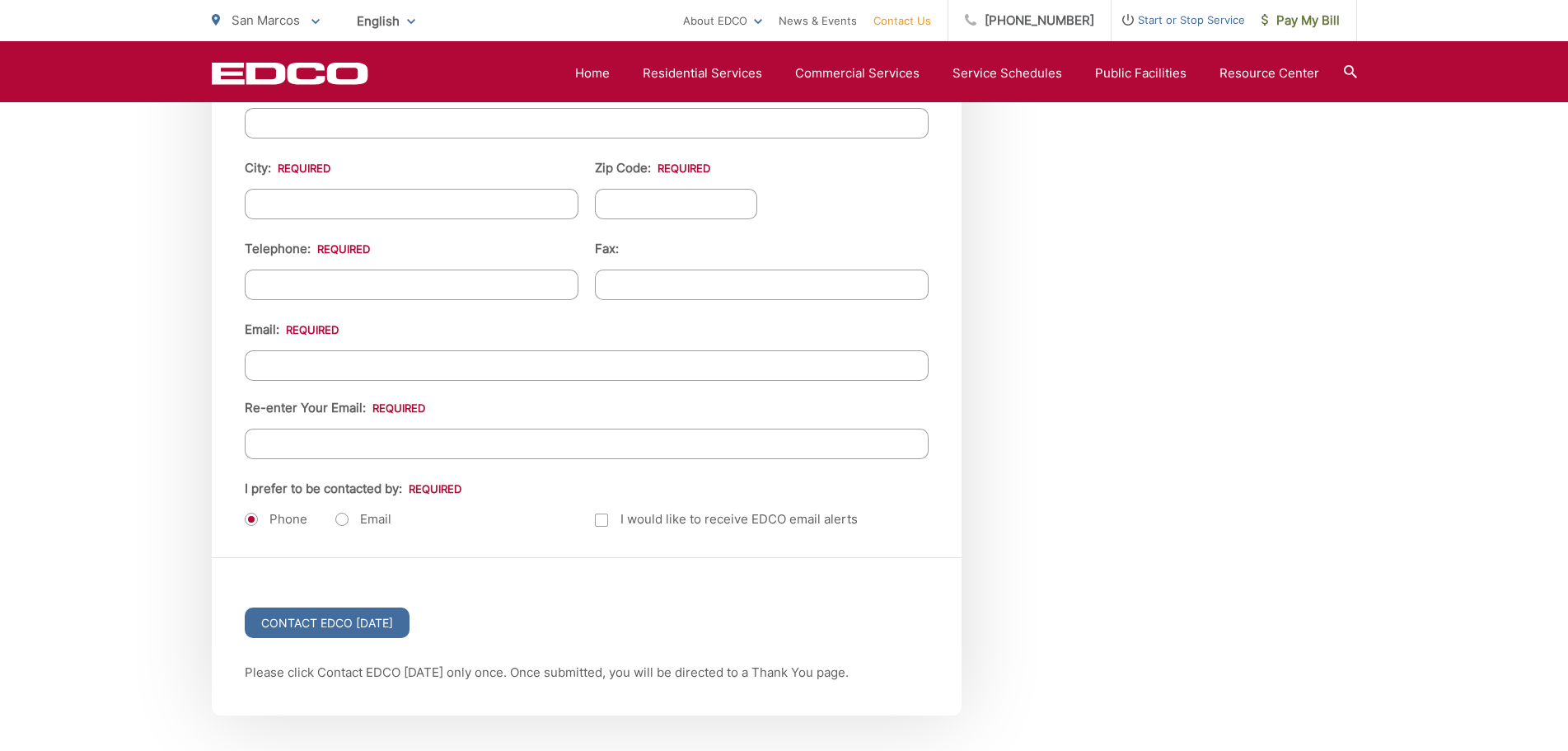
click at [367, 521] on label "Email" at bounding box center [363, 519] width 56 height 16
radio input "true"
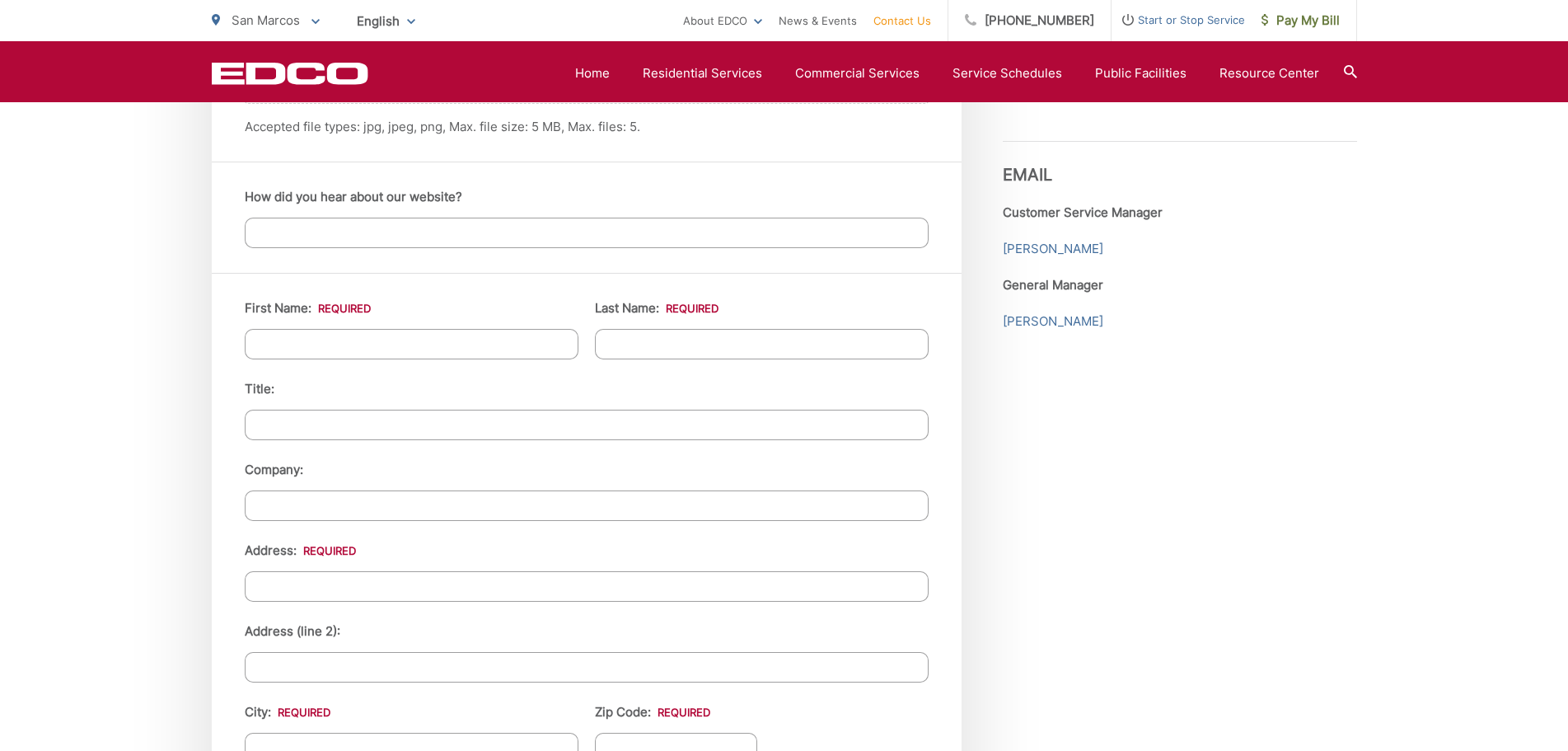
scroll to position [1374, 0]
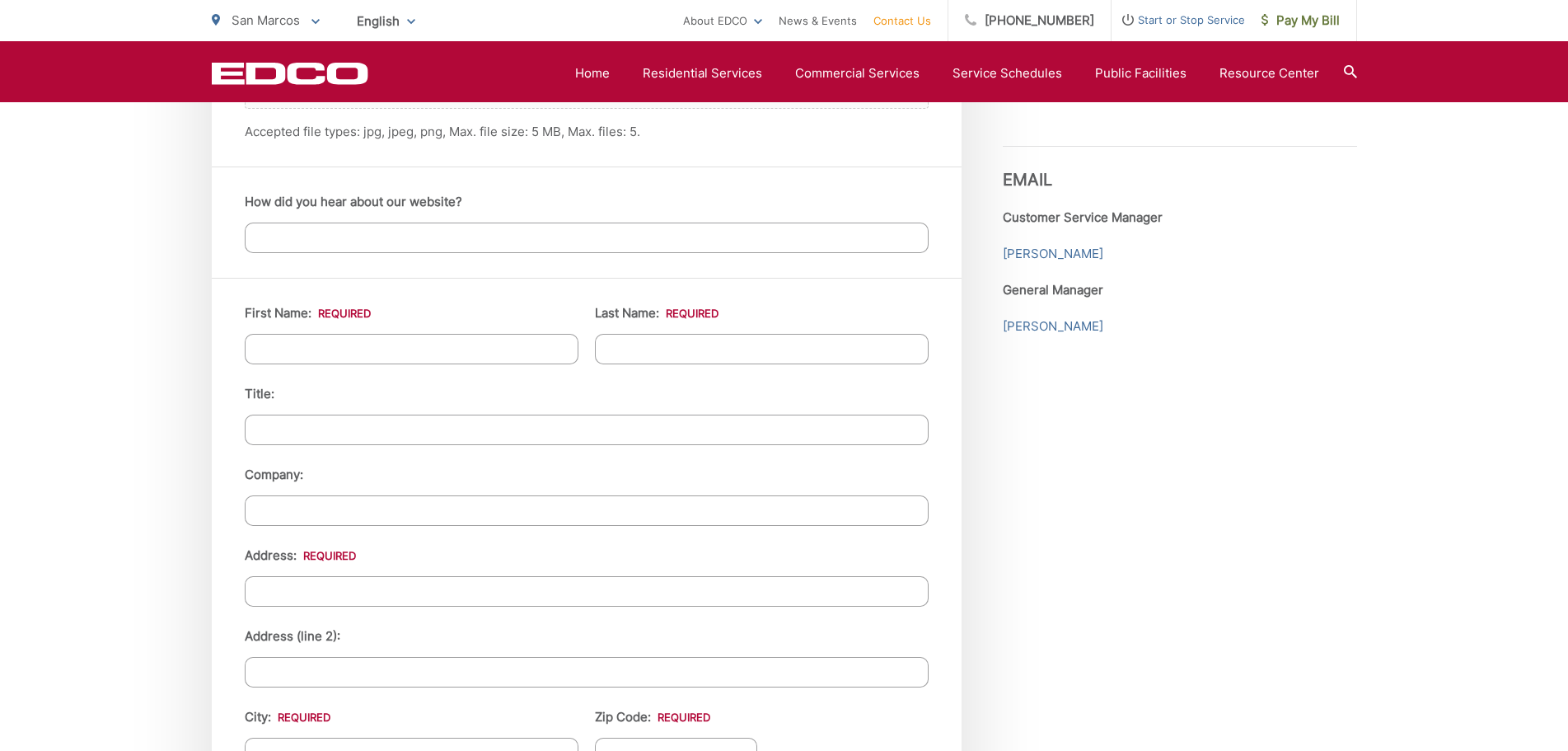
click at [515, 345] on input "First Name: *" at bounding box center [411, 349] width 334 height 31
type input "Anthony"
type input "Chong"
type input "9"
type input "819 Avenida Codorniz"
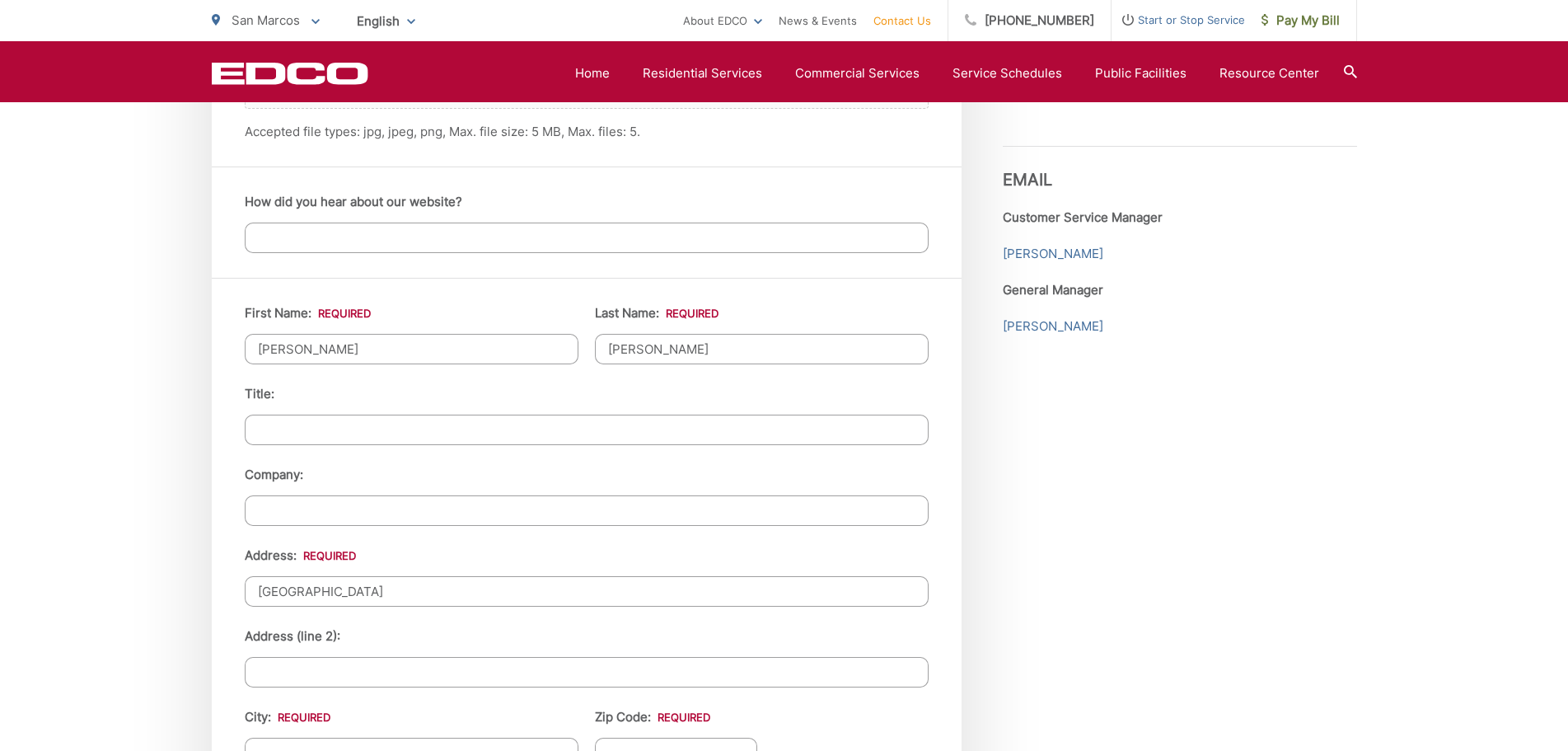
scroll to position [1391, 0]
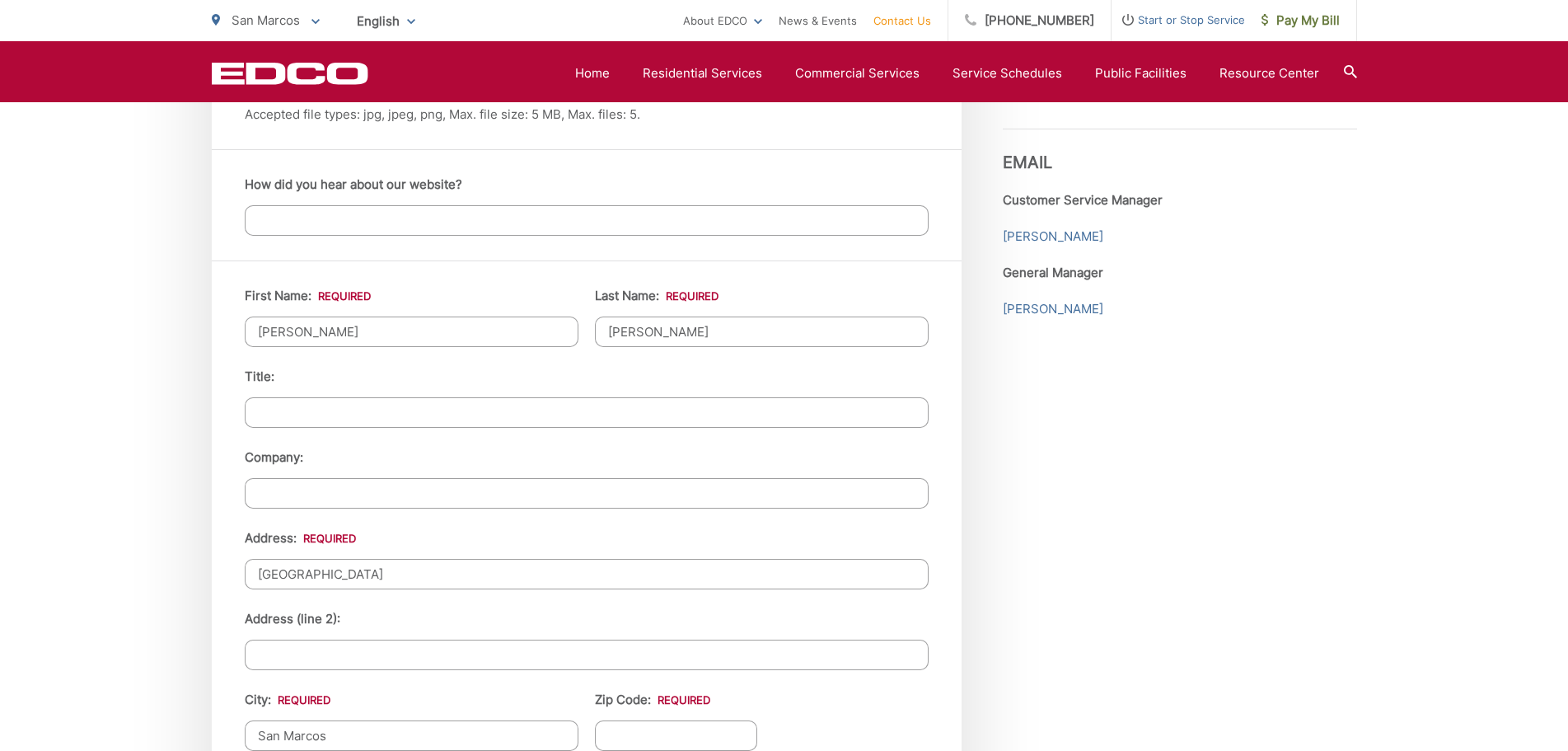
type input "San Marcos"
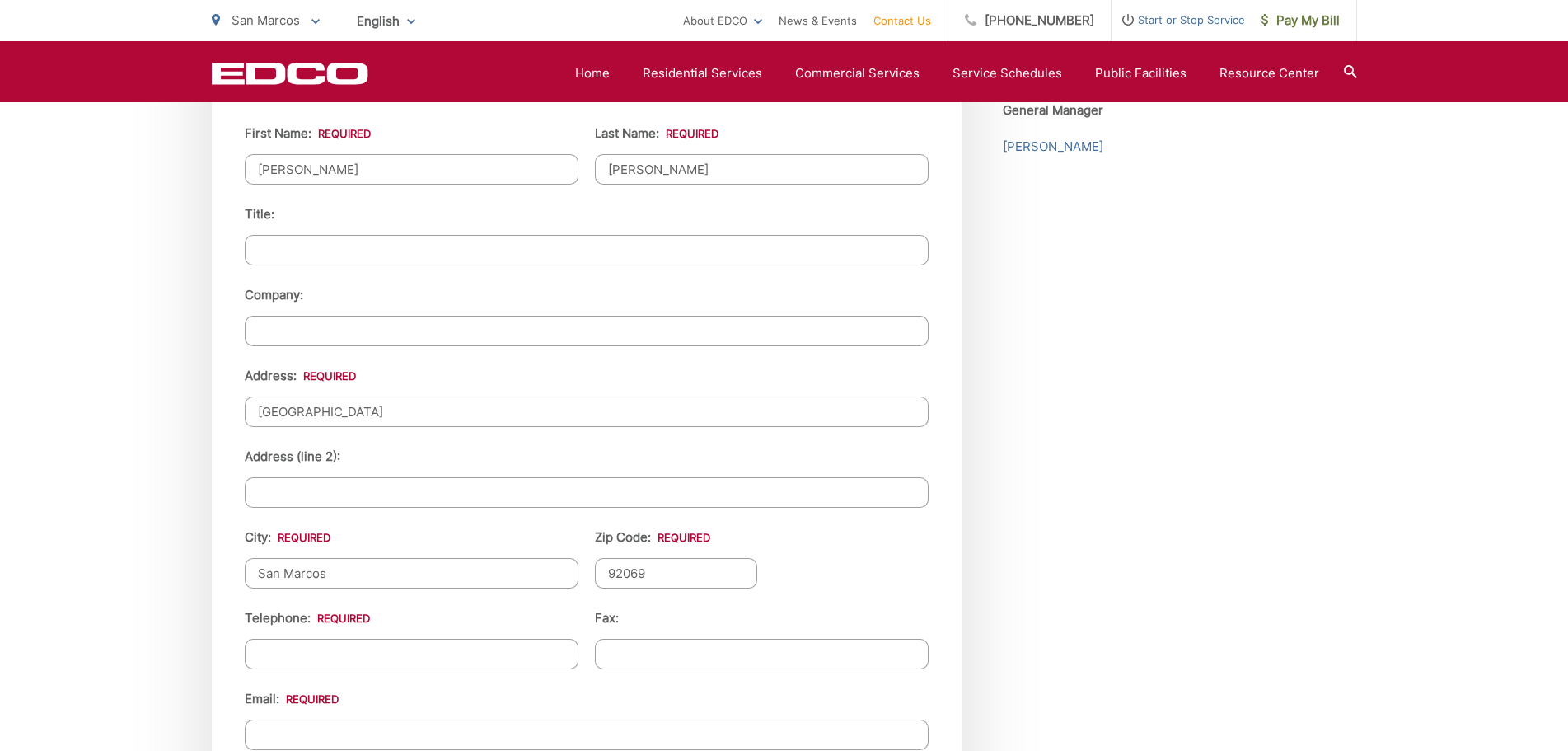
scroll to position [1665, 0]
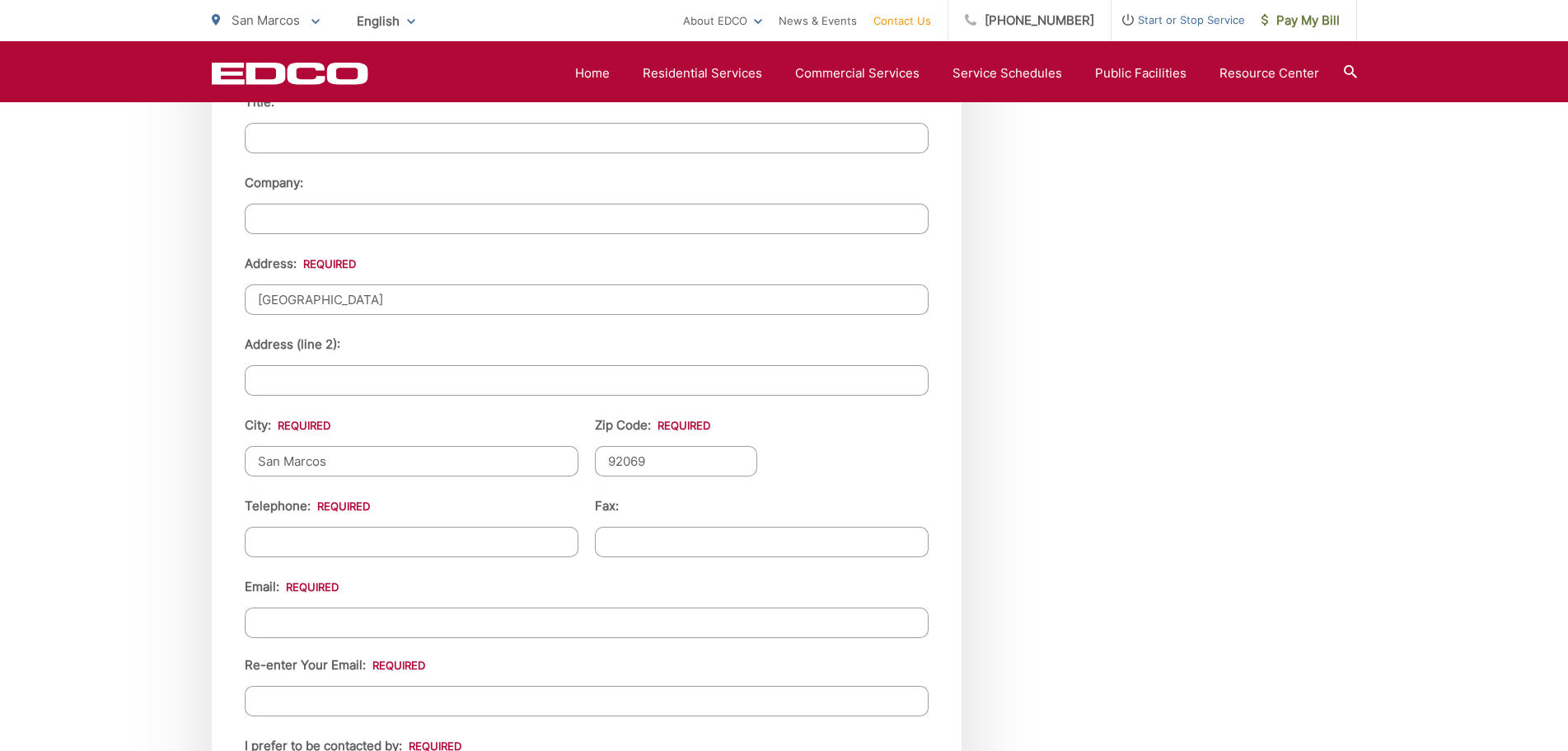
type input "92069"
click at [383, 550] on input "(___) ___-____" at bounding box center [411, 542] width 334 height 31
type input "(424) 376-0964"
type input "(___) ___-____"
type input "anthonichong@hotmail.com"
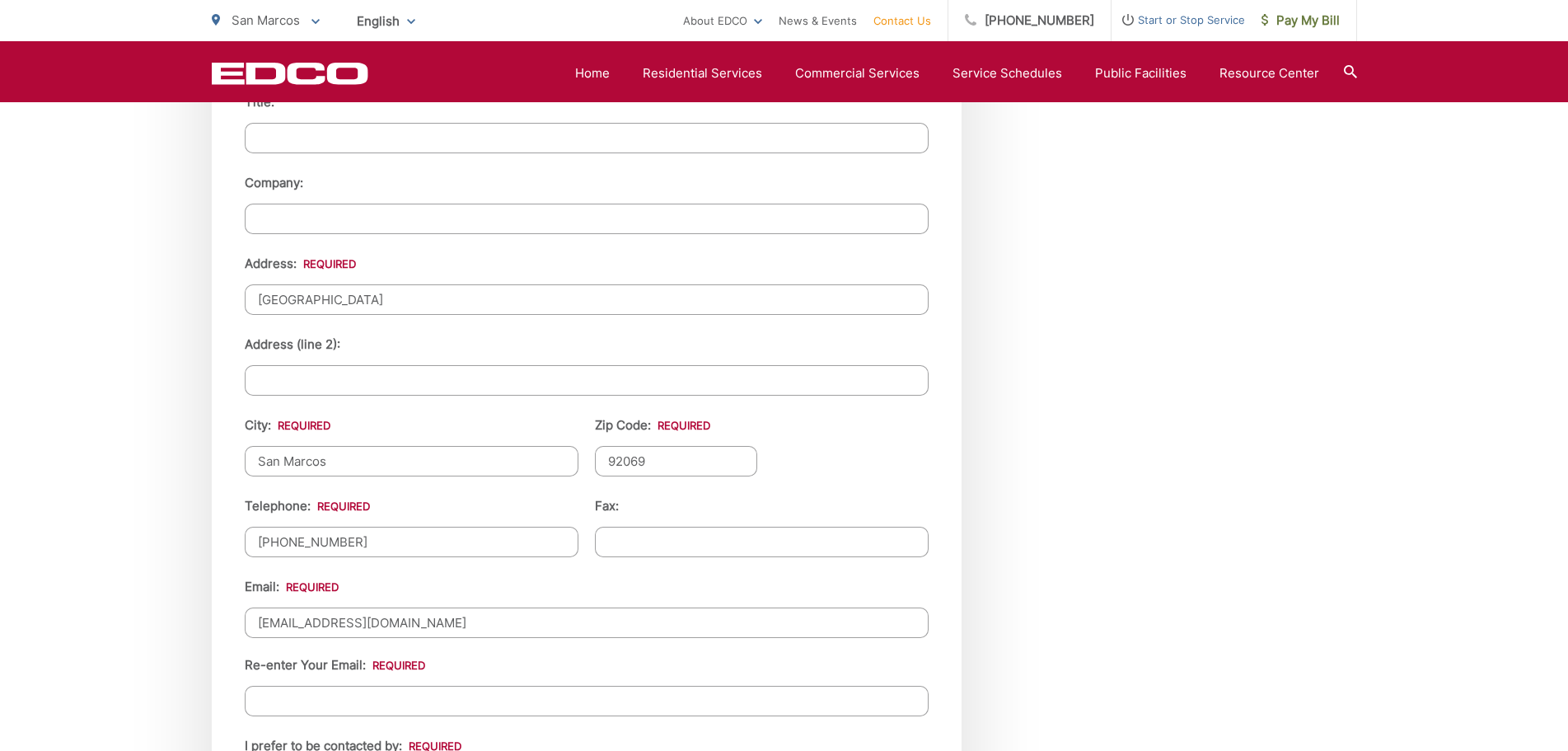
click at [557, 710] on input "Re-enter Your Email:" at bounding box center [586, 701] width 684 height 31
paste input "anthonichong@hotmail.com"
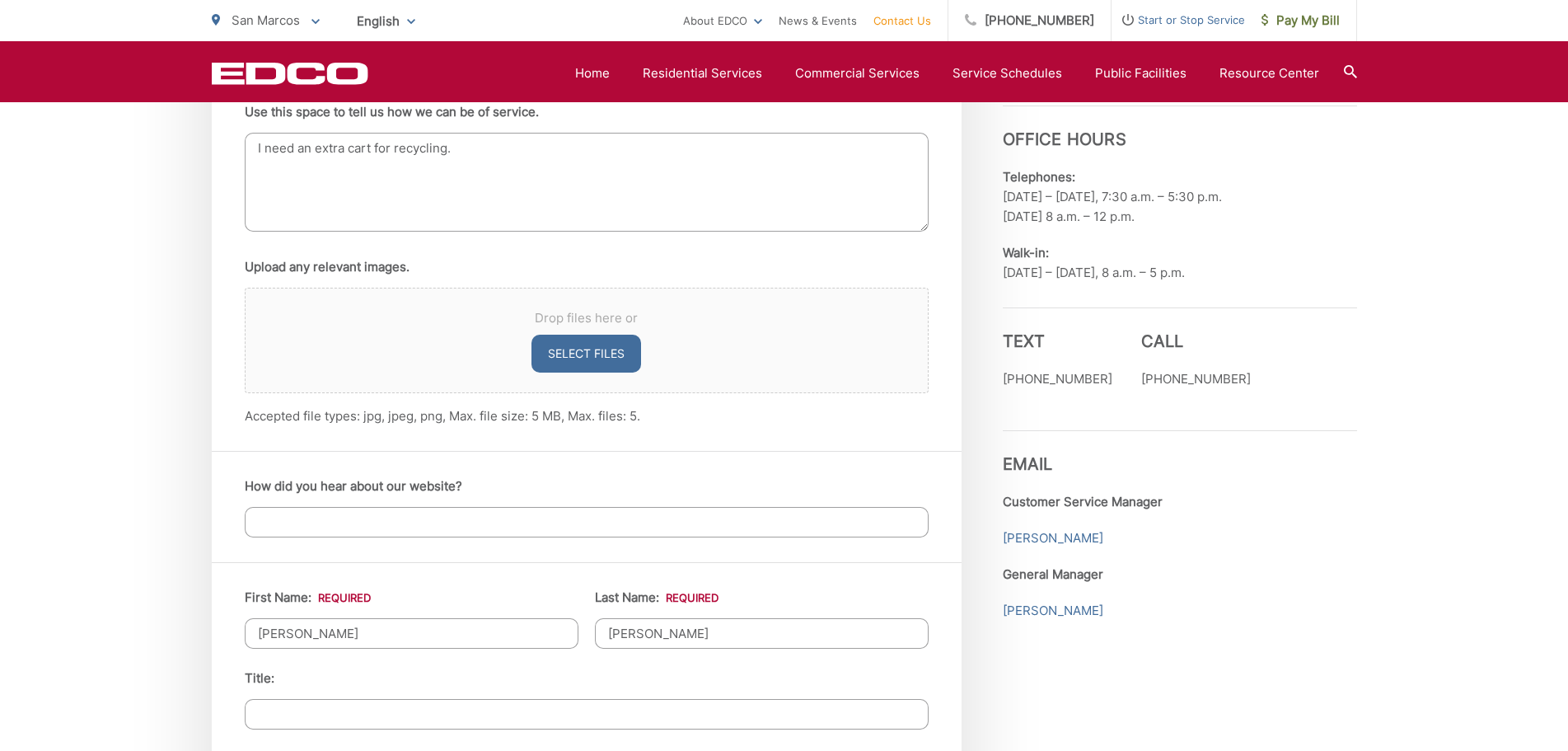
scroll to position [979, 0]
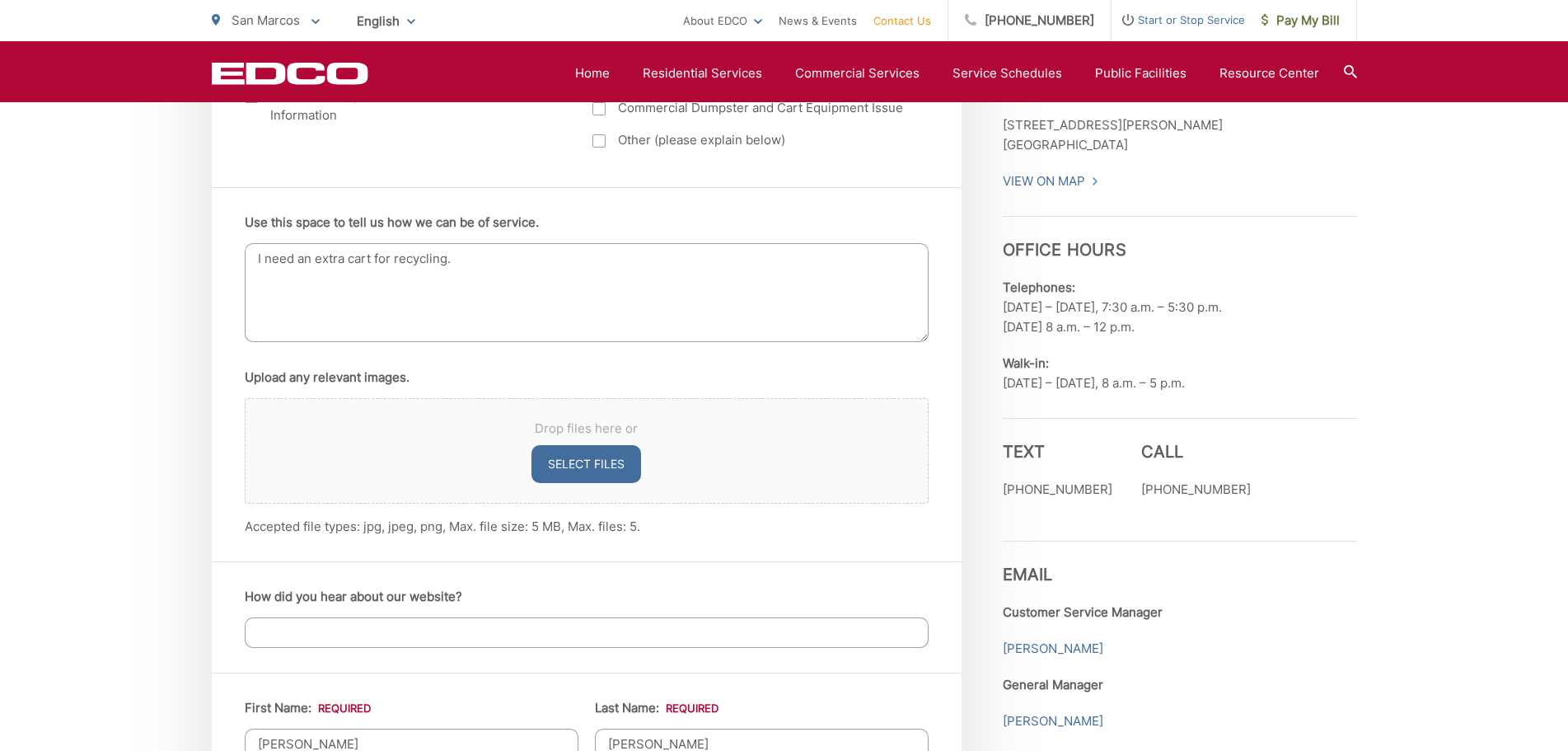
type input "anthonichong@hotmail.com"
click at [602, 279] on textarea "I need an extra cart for recycling." at bounding box center [586, 293] width 684 height 99
drag, startPoint x: 802, startPoint y: 264, endPoint x: 935, endPoint y: 264, distance: 133.0
click at [918, 273] on textarea "I need an extra cart for recycling. I saw on the webpage that I can request an …" at bounding box center [586, 293] width 684 height 99
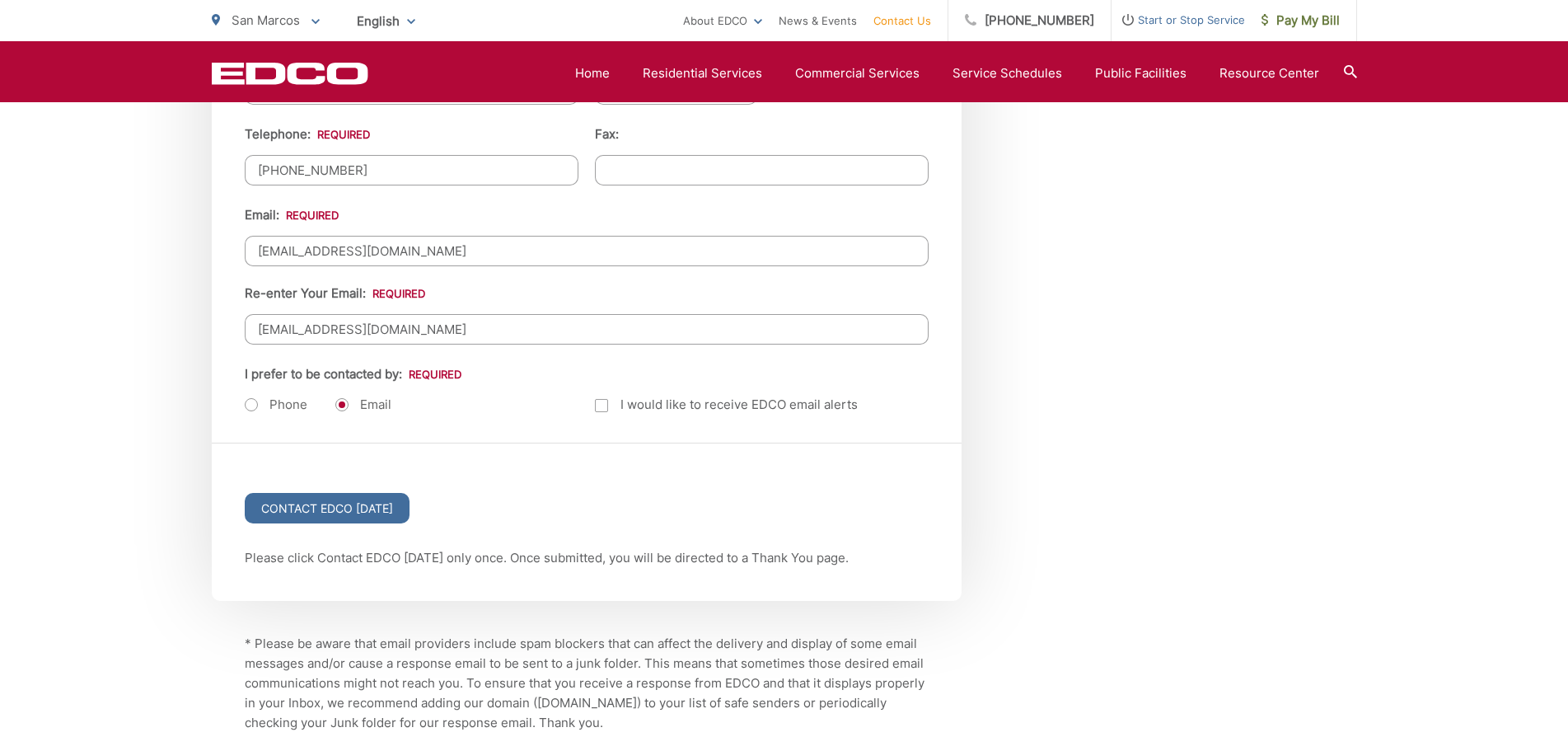
scroll to position [2077, 0]
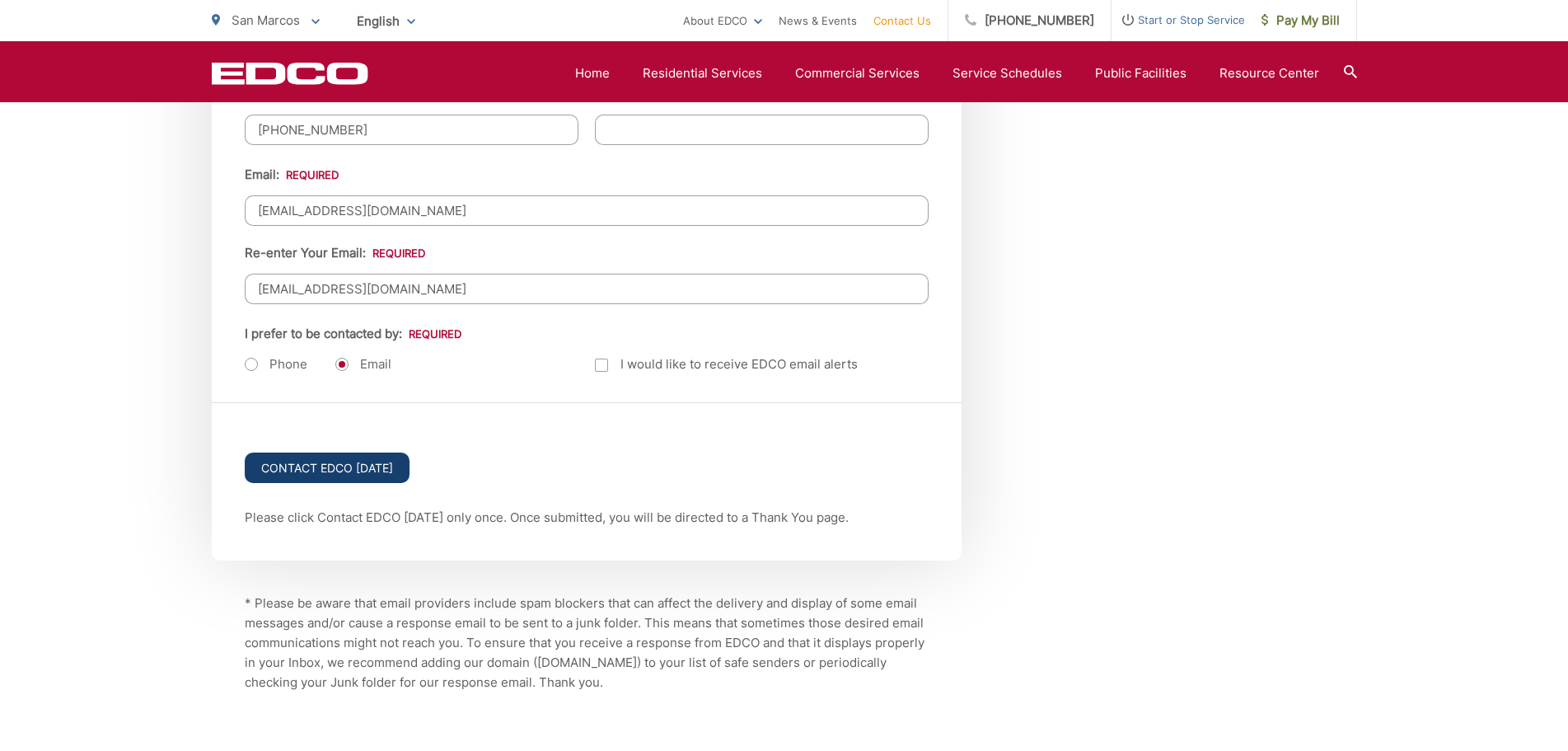
type textarea "I need an extra cart for recycling. I saw on the webpage that I can request an …"
click at [377, 471] on input "Contact EDCO Today" at bounding box center [326, 468] width 165 height 31
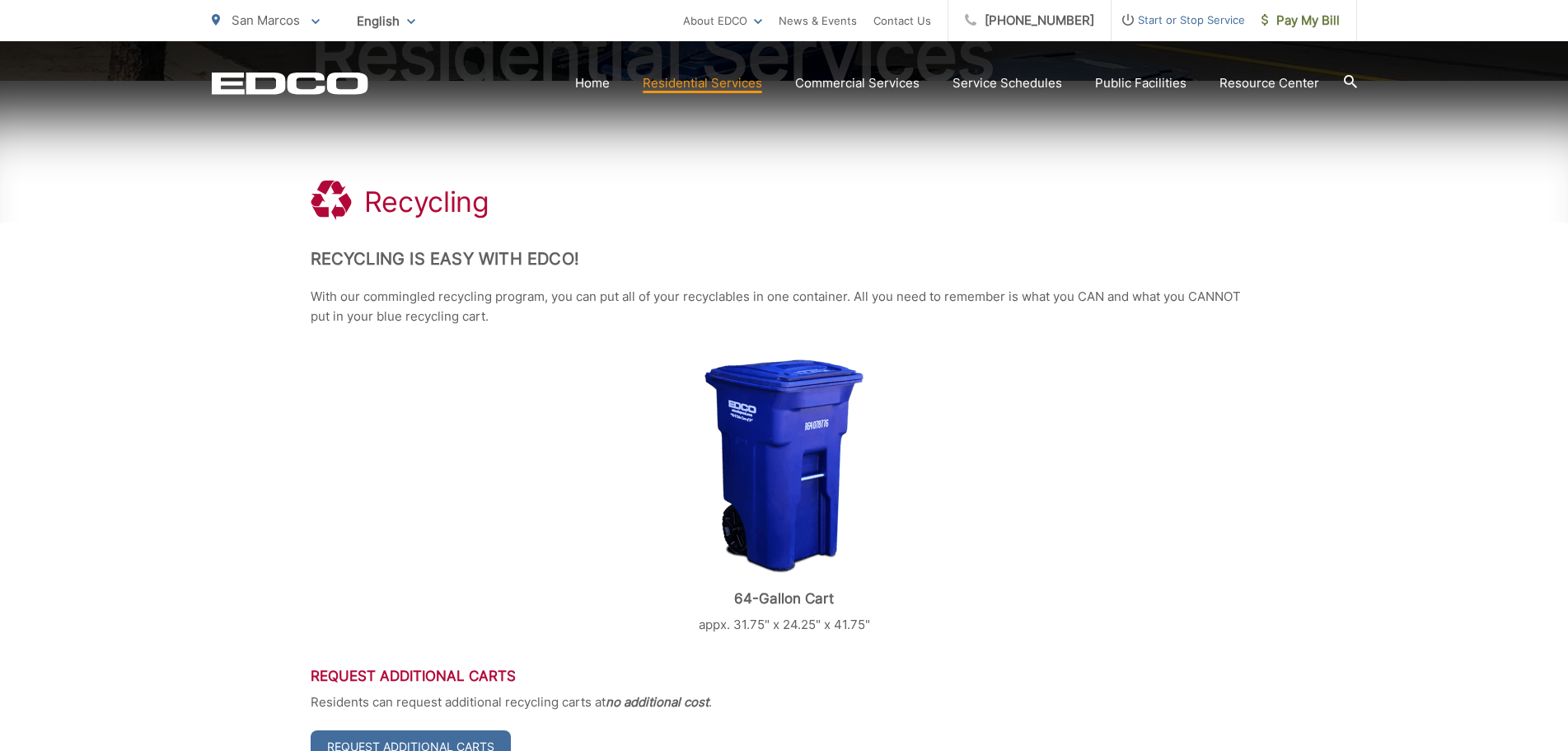
scroll to position [274, 0]
